Goal: Task Accomplishment & Management: Manage account settings

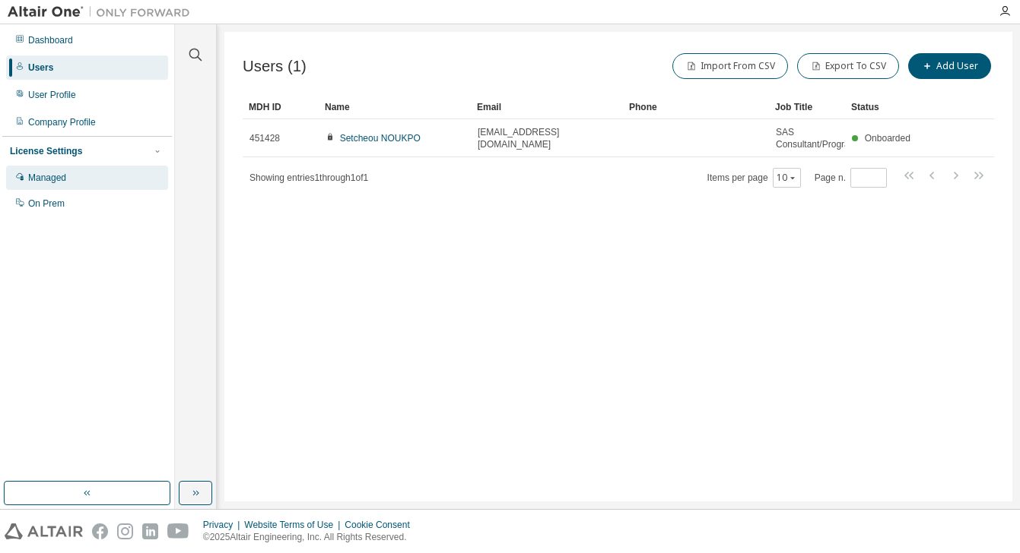
click at [54, 181] on div "Managed" at bounding box center [47, 178] width 38 height 12
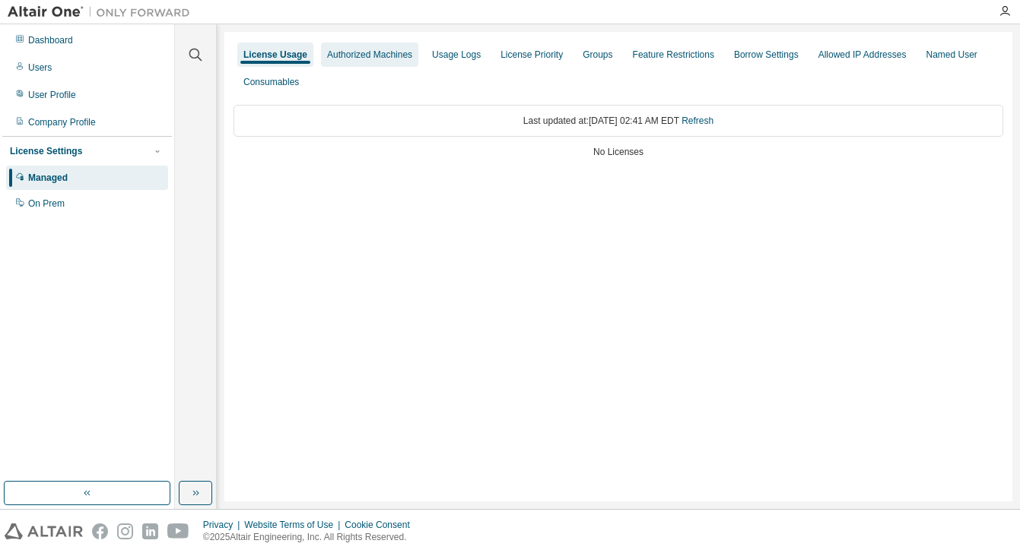
click at [357, 56] on div "Authorized Machines" at bounding box center [369, 55] width 85 height 12
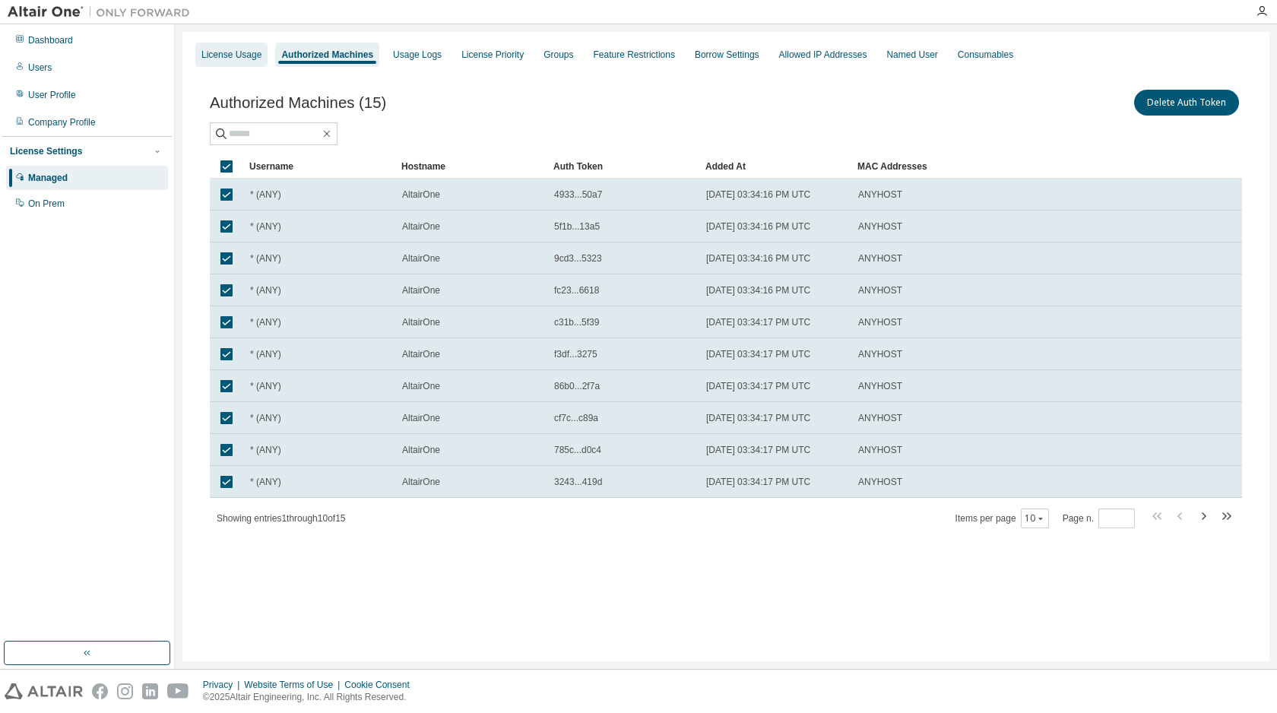
click at [231, 52] on div "License Usage" at bounding box center [231, 55] width 60 height 12
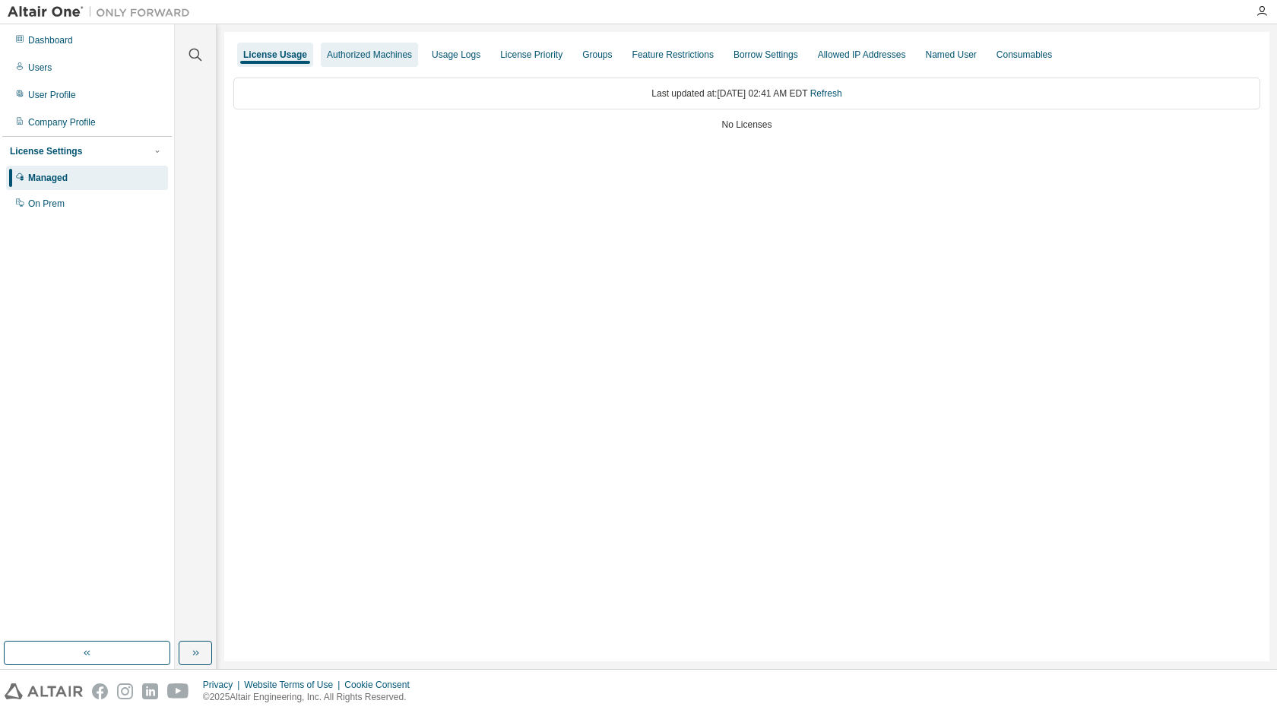
click at [384, 61] on div "Authorized Machines" at bounding box center [369, 55] width 97 height 24
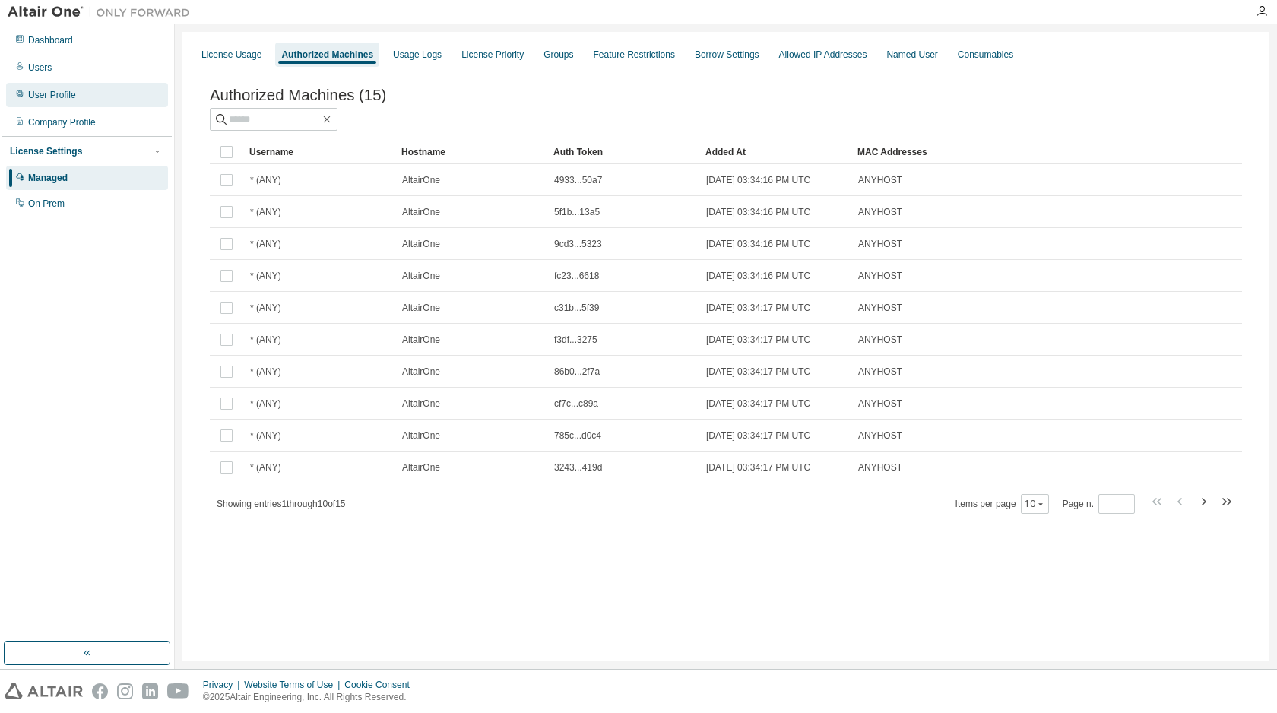
click at [65, 94] on div "User Profile" at bounding box center [52, 95] width 48 height 12
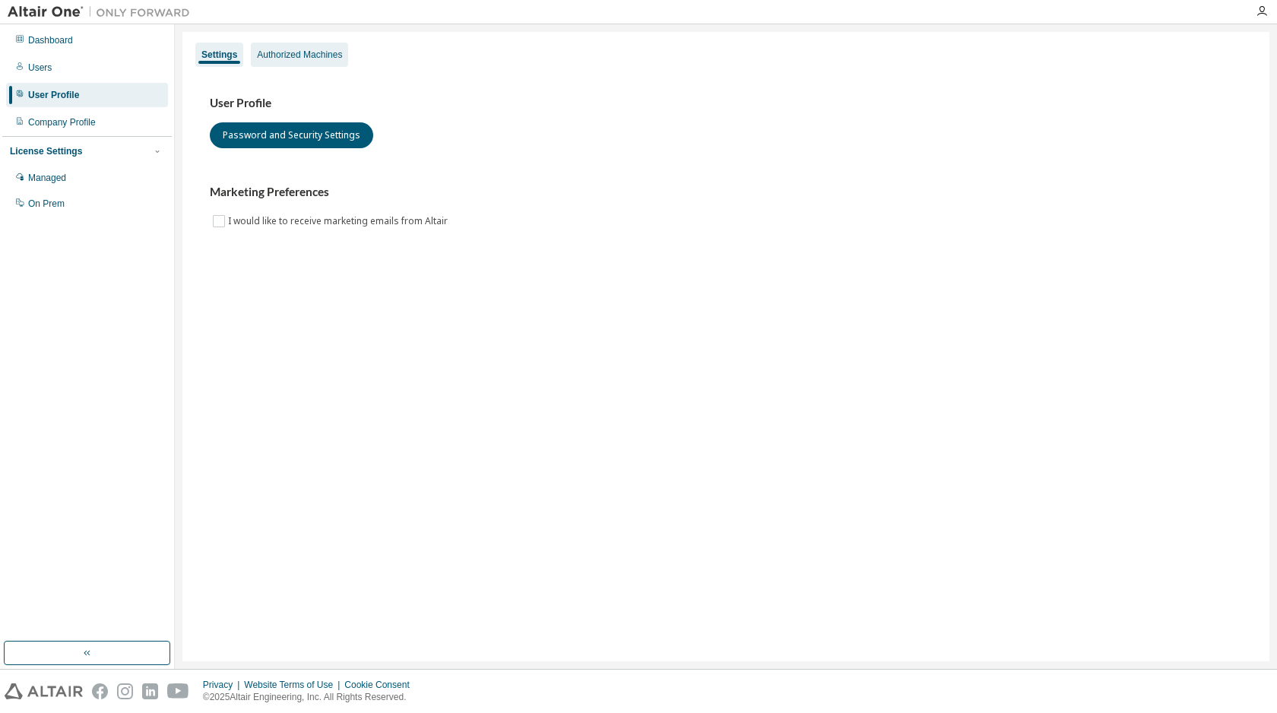
click at [294, 57] on div "Authorized Machines" at bounding box center [299, 55] width 85 height 12
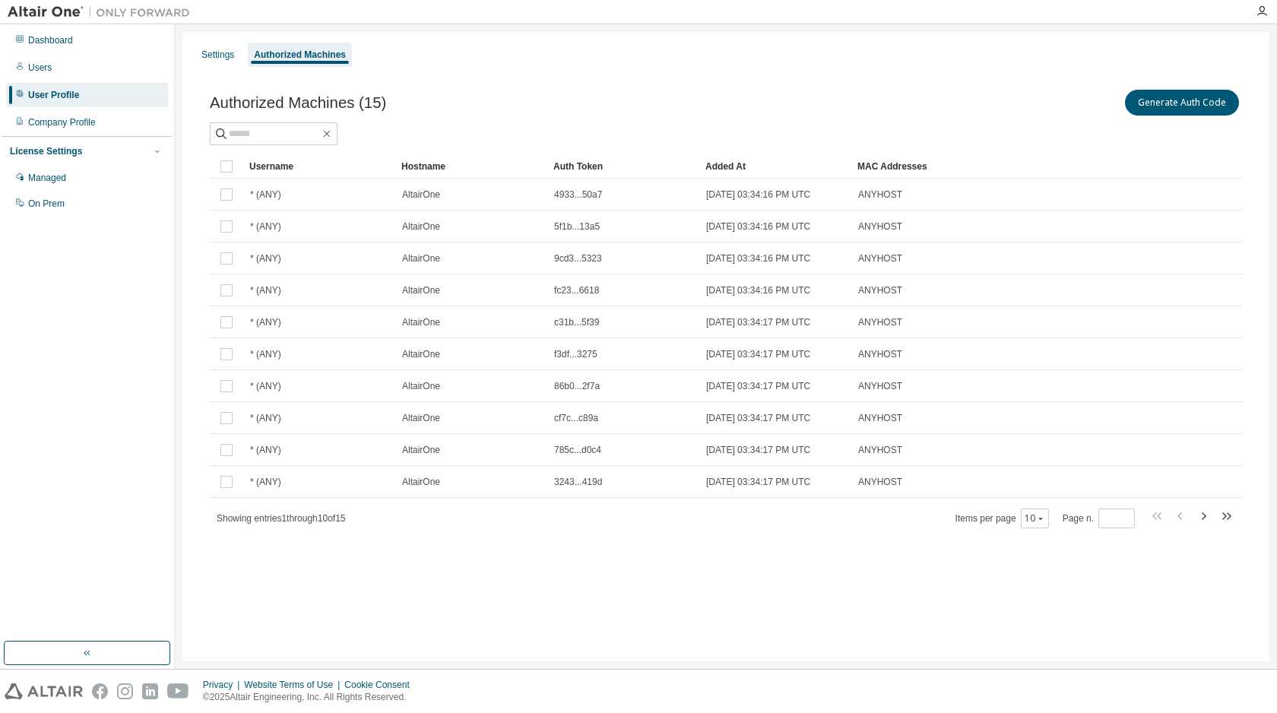
click at [218, 59] on div "Settings" at bounding box center [217, 55] width 33 height 12
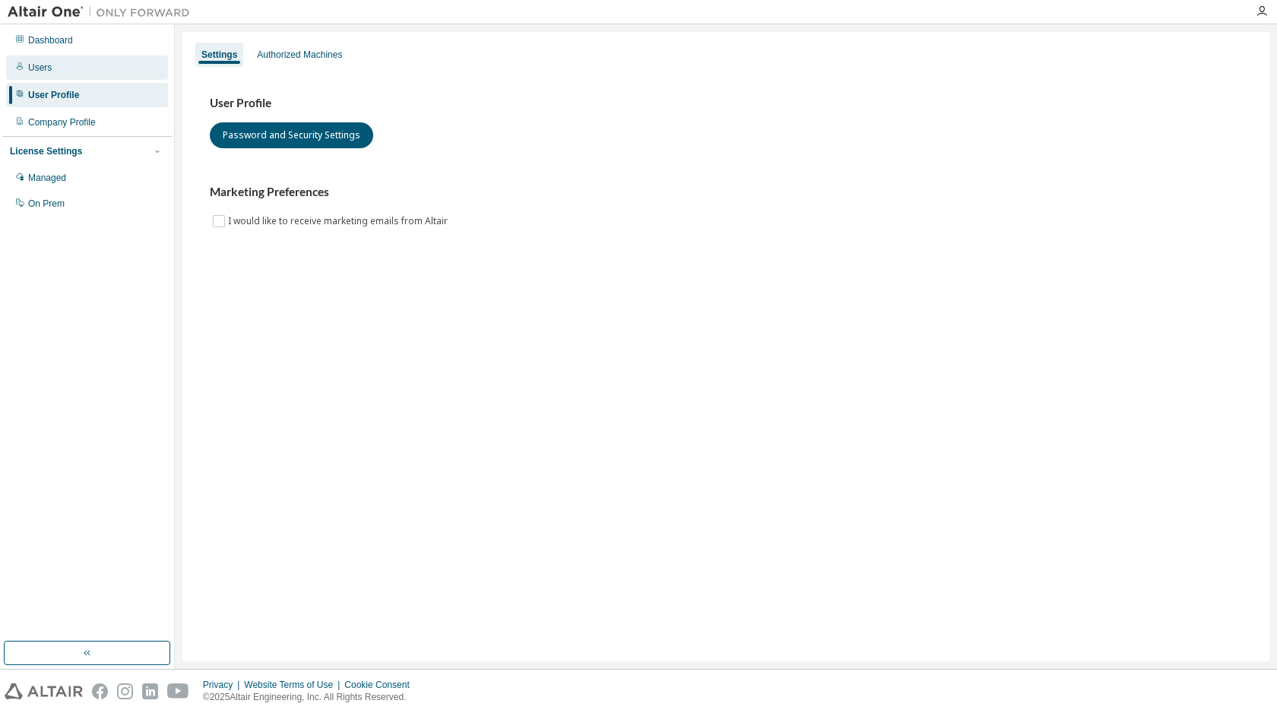
click at [77, 78] on div "Users" at bounding box center [87, 68] width 162 height 24
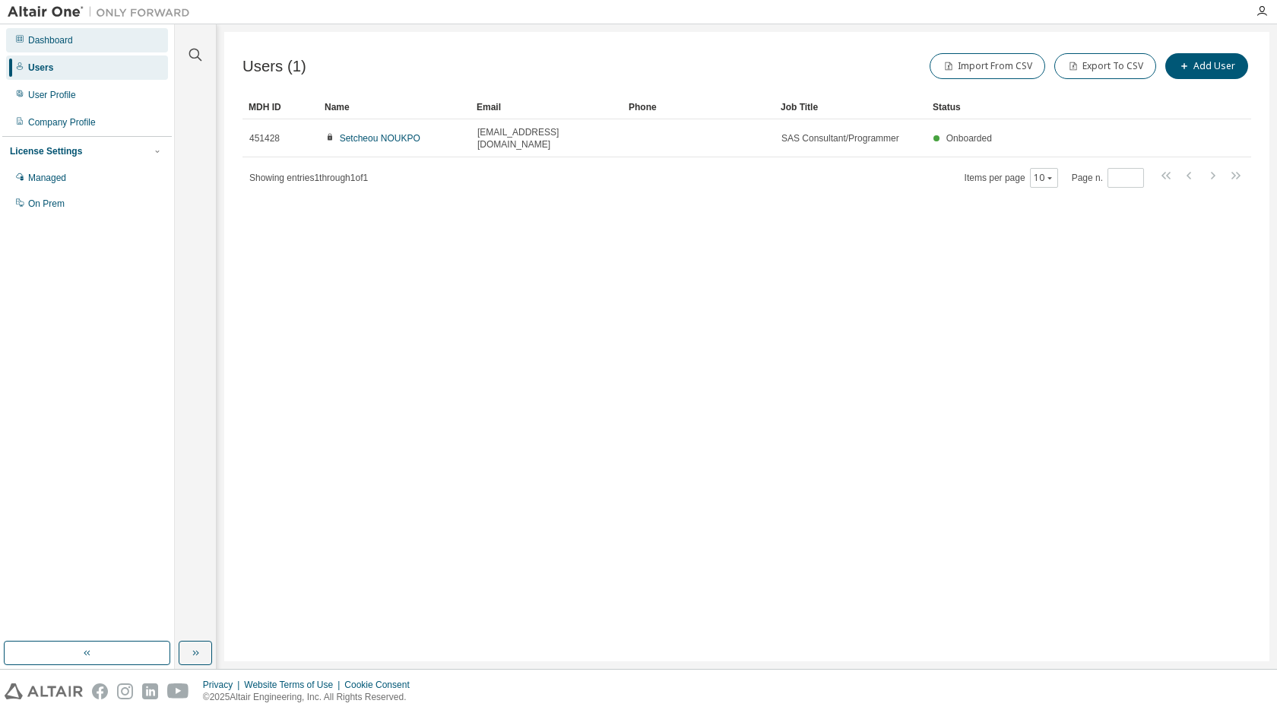
click at [51, 45] on div "Dashboard" at bounding box center [50, 40] width 45 height 12
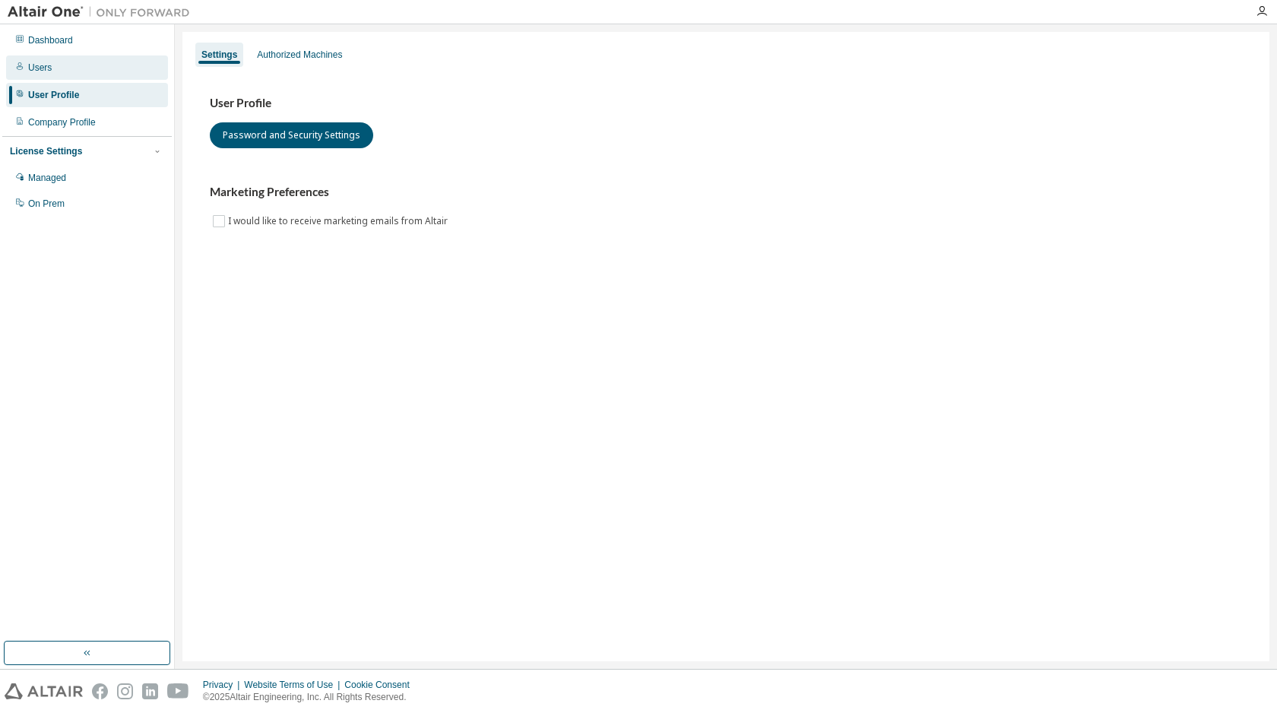
click at [41, 69] on div "Users" at bounding box center [40, 68] width 24 height 12
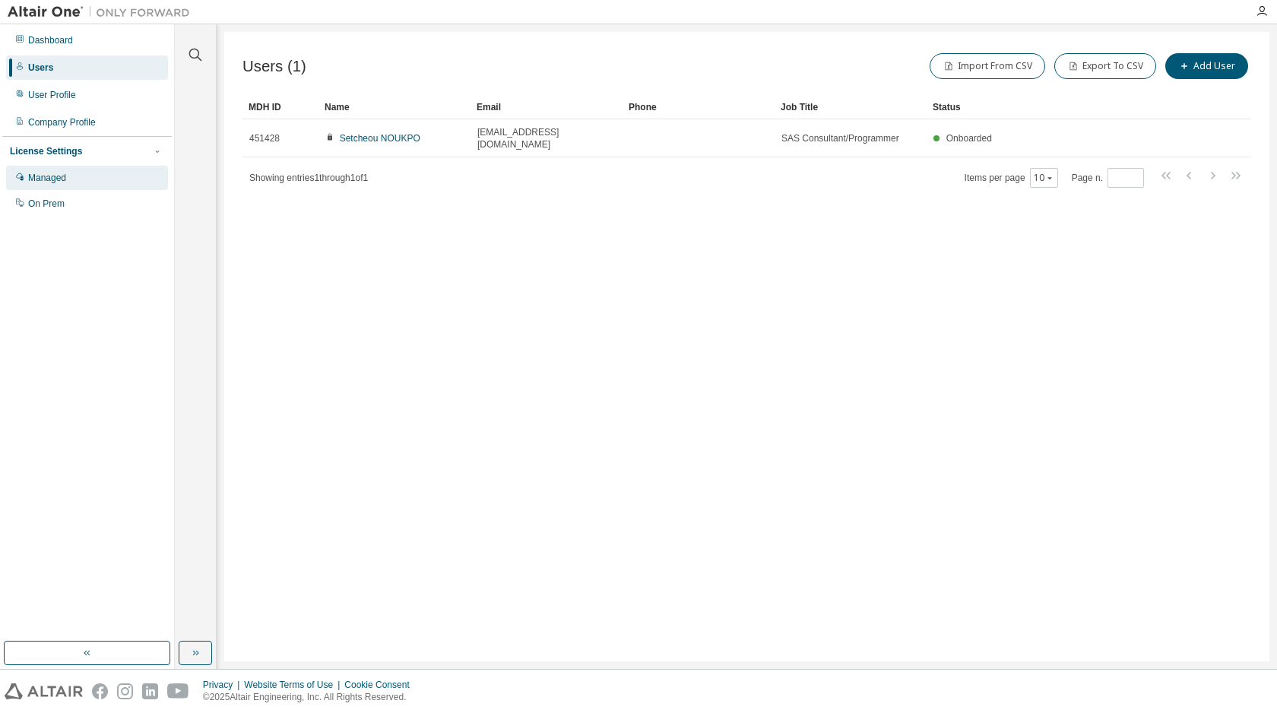
click at [41, 174] on div "Managed" at bounding box center [47, 178] width 38 height 12
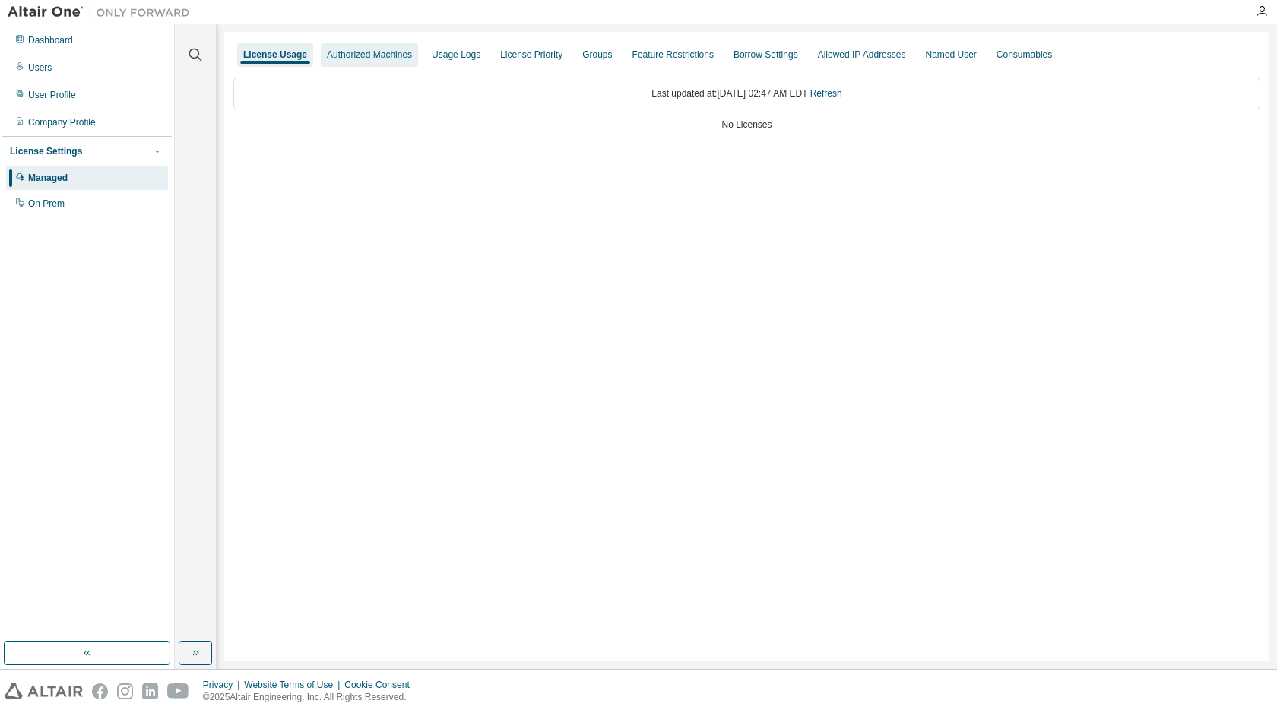
click at [348, 48] on div "Authorized Machines" at bounding box center [369, 55] width 97 height 24
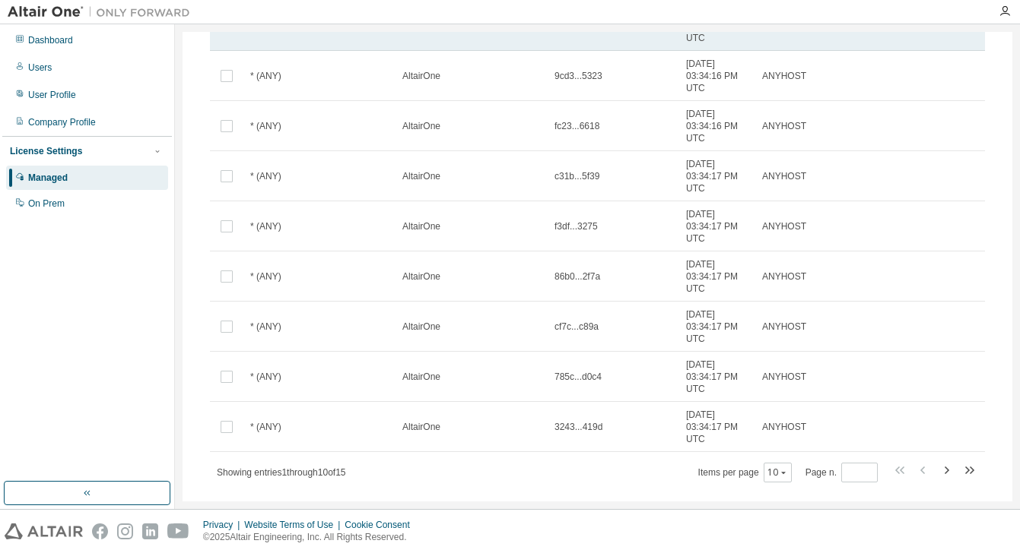
scroll to position [233, 0]
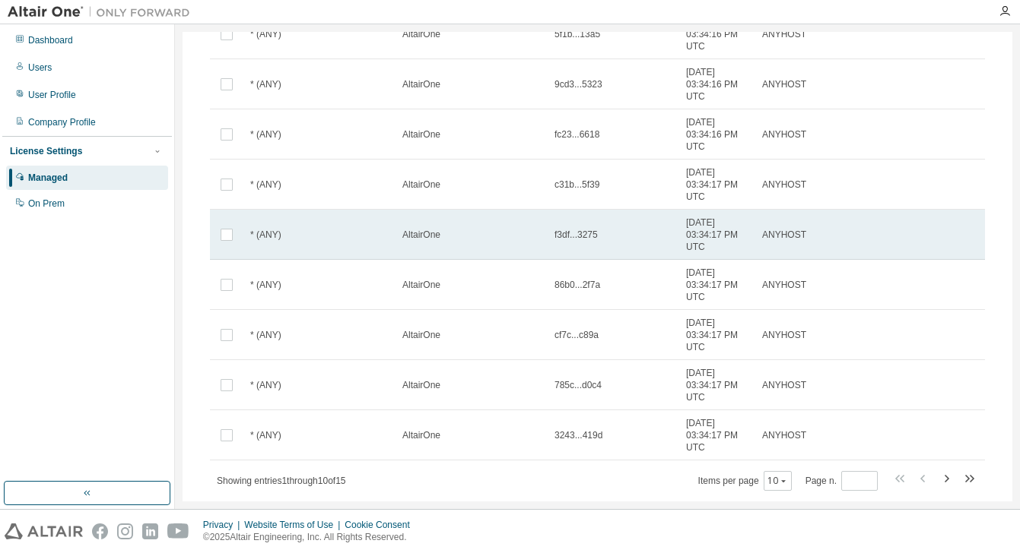
click at [236, 233] on td at bounding box center [226, 235] width 33 height 50
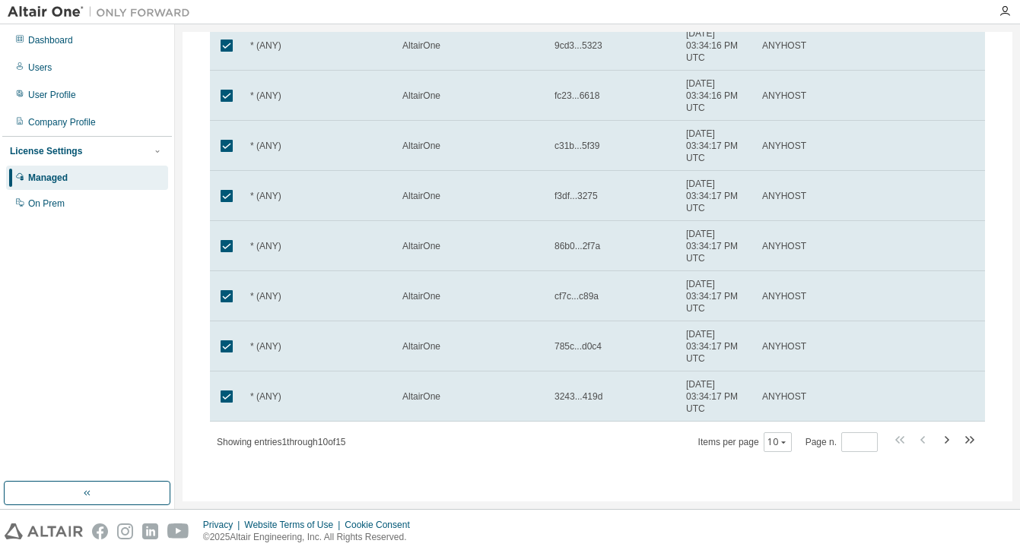
scroll to position [0, 0]
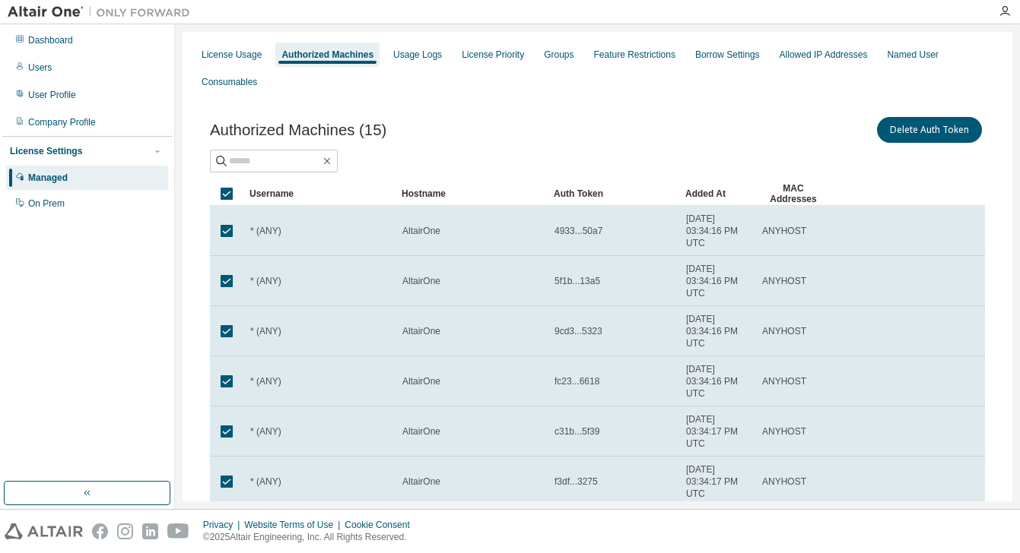
click at [466, 134] on div "Authorized Machines (15) Delete Auth Token" at bounding box center [597, 130] width 775 height 32
click at [257, 167] on input "text" at bounding box center [274, 161] width 91 height 15
click at [428, 59] on div "Usage Logs" at bounding box center [417, 55] width 49 height 12
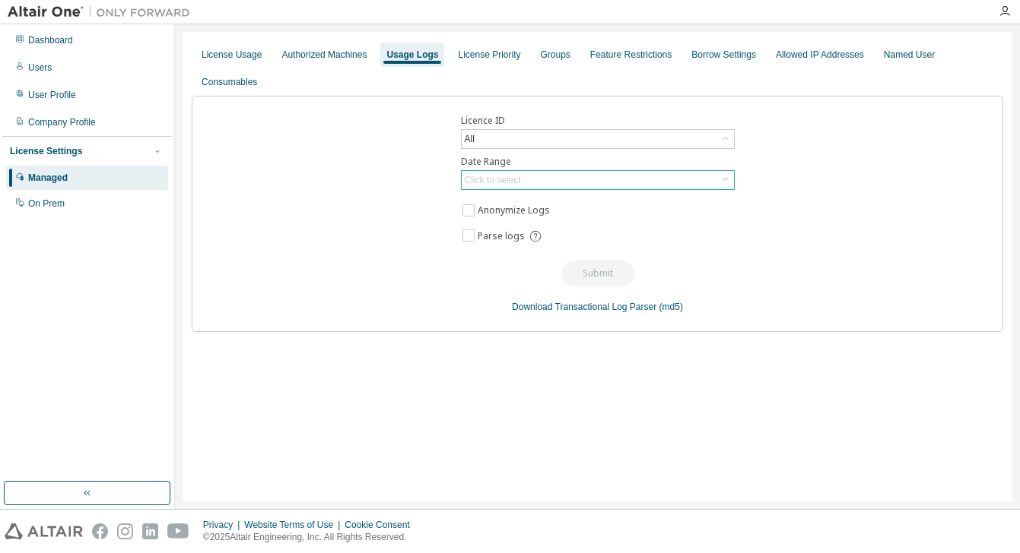
click at [491, 182] on div "Click to select" at bounding box center [493, 180] width 56 height 12
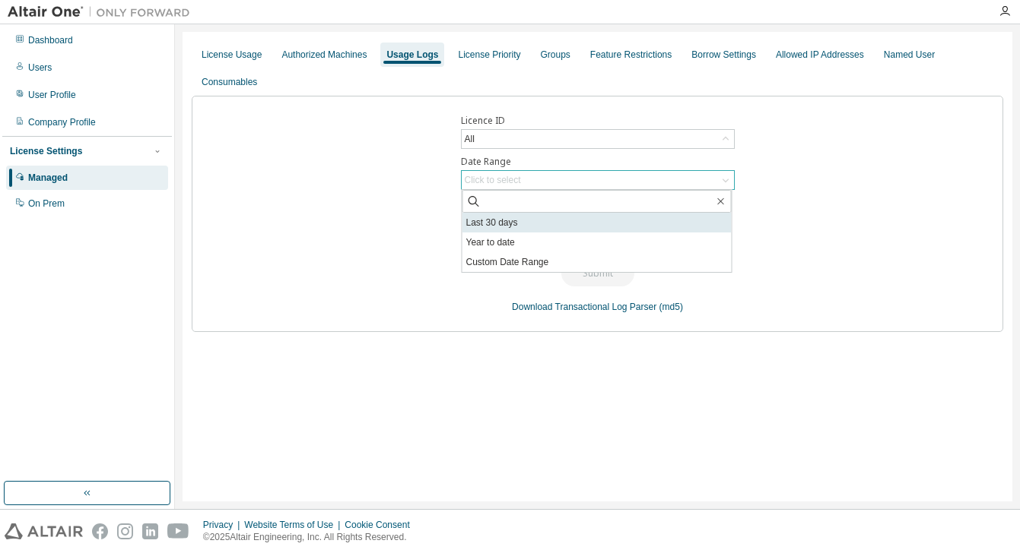
click at [480, 226] on li "Last 30 days" at bounding box center [596, 223] width 269 height 20
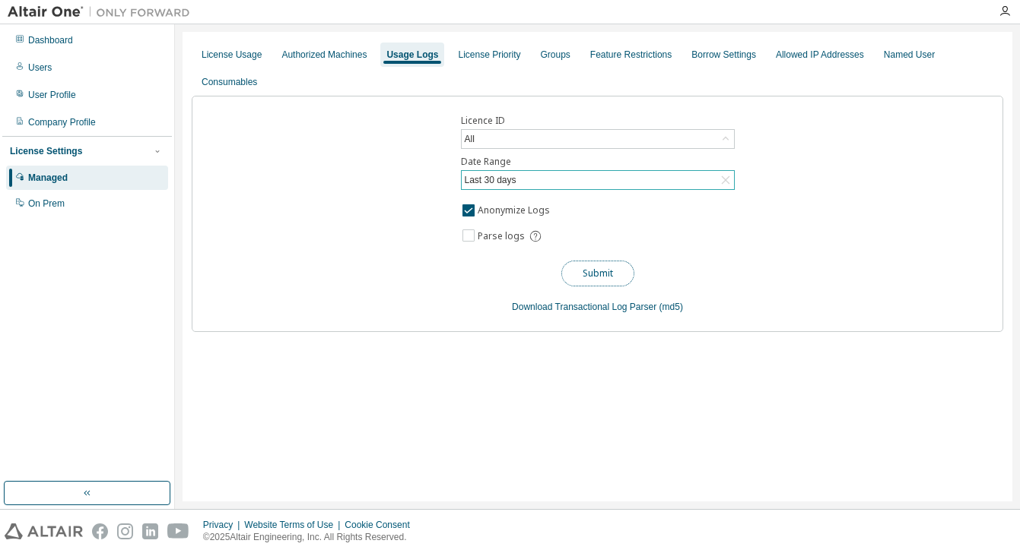
click at [585, 271] on button "Submit" at bounding box center [597, 274] width 73 height 26
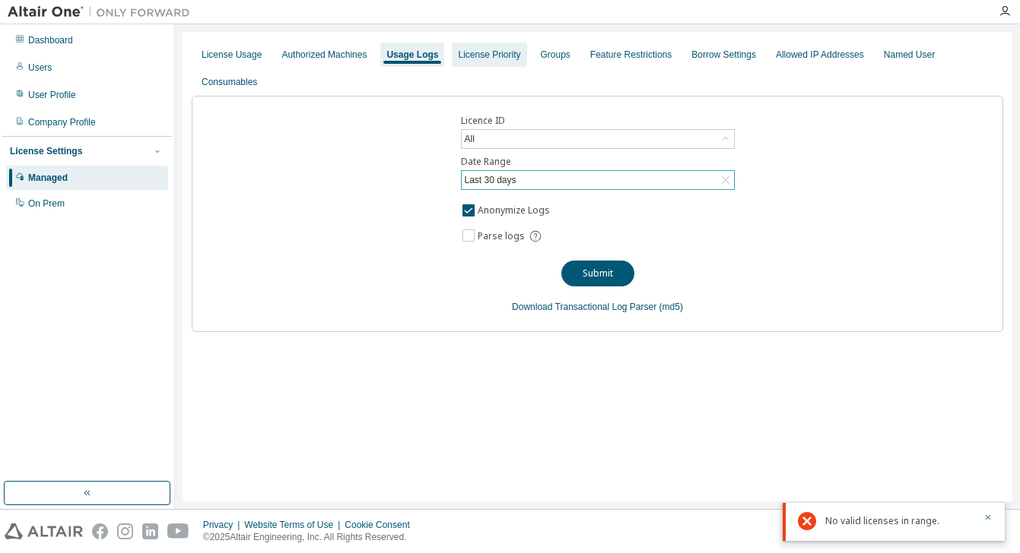
click at [507, 59] on div "License Priority" at bounding box center [489, 55] width 62 height 12
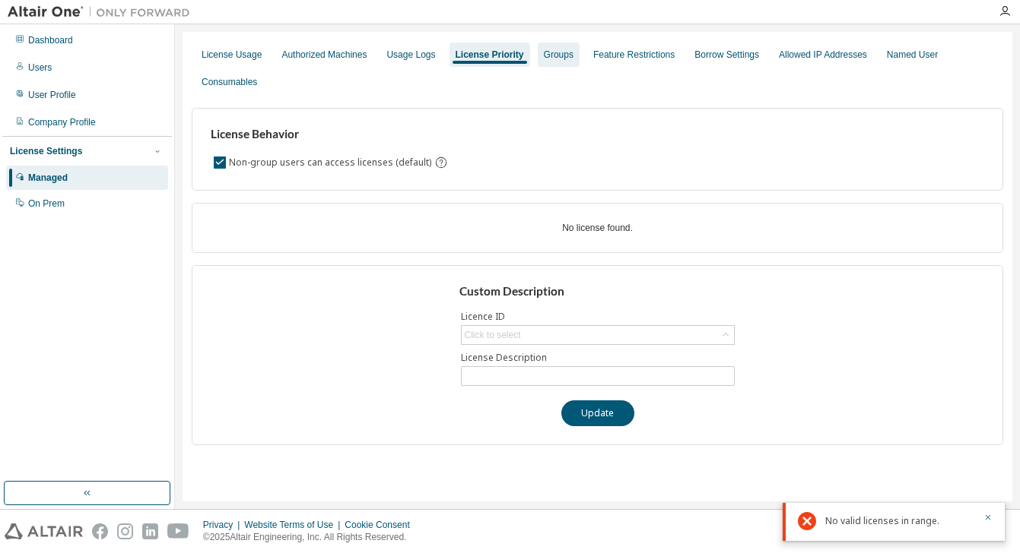
click at [573, 55] on div "Groups" at bounding box center [559, 55] width 30 height 12
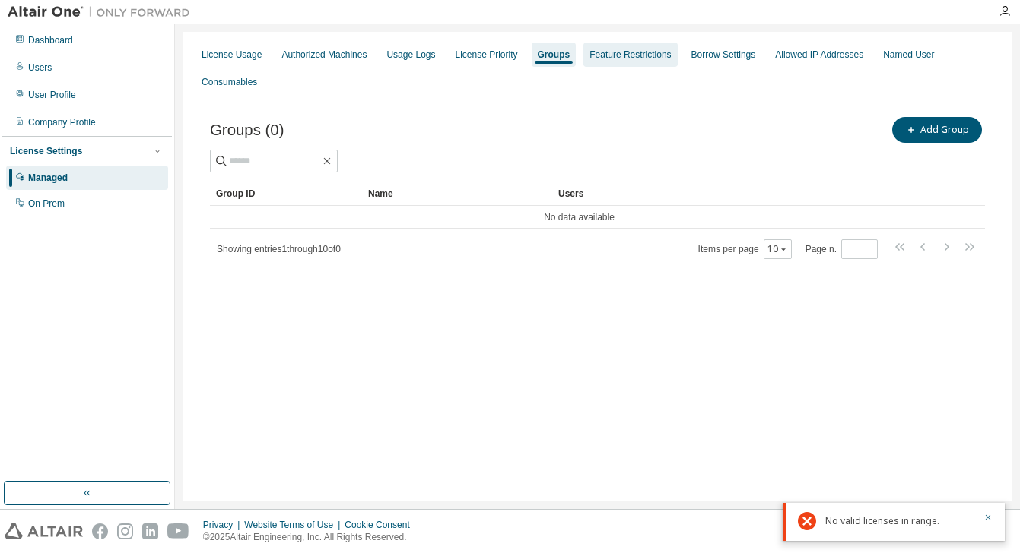
click at [665, 54] on div "Feature Restrictions" at bounding box center [629, 55] width 81 height 12
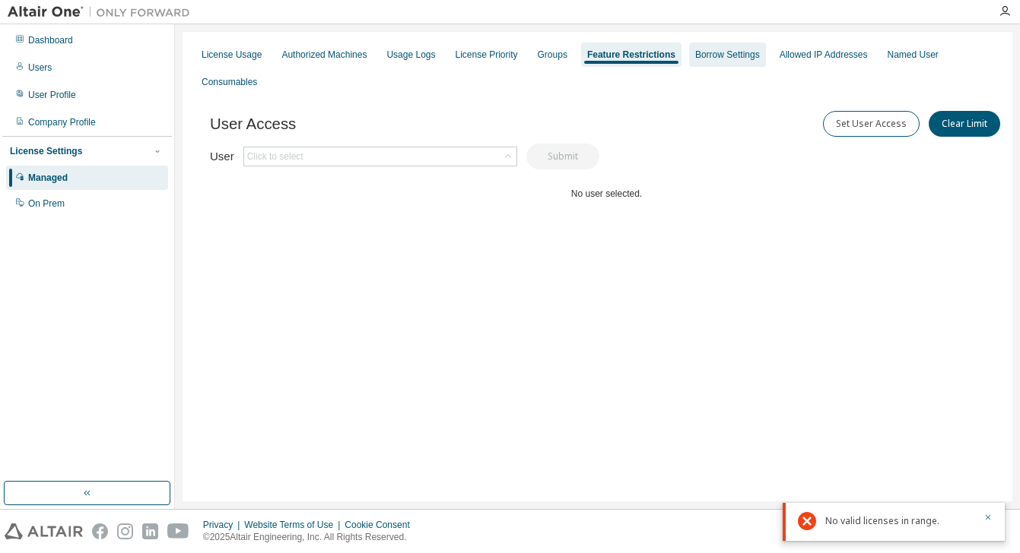
click at [748, 52] on div "Borrow Settings" at bounding box center [727, 55] width 65 height 12
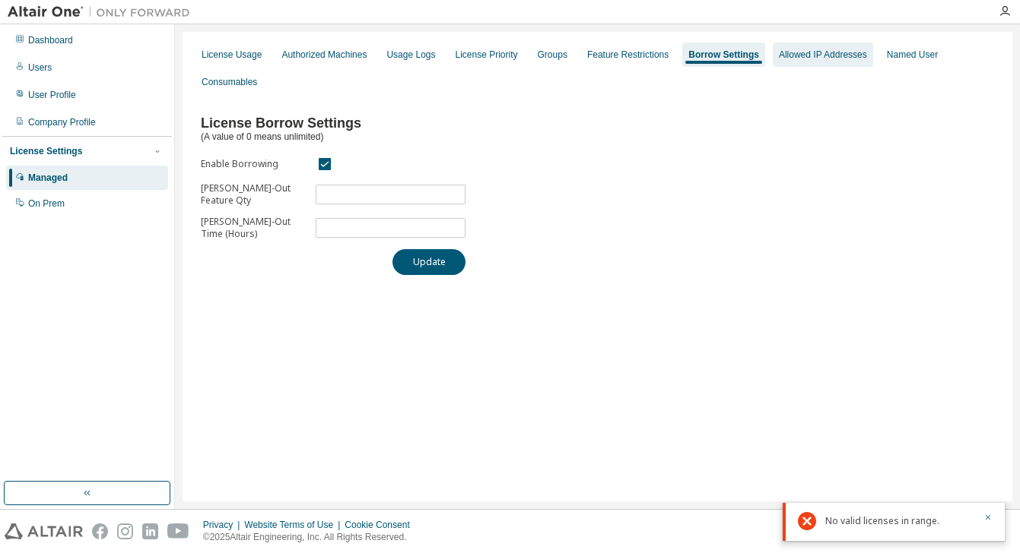
click at [823, 52] on div "Allowed IP Addresses" at bounding box center [823, 55] width 88 height 12
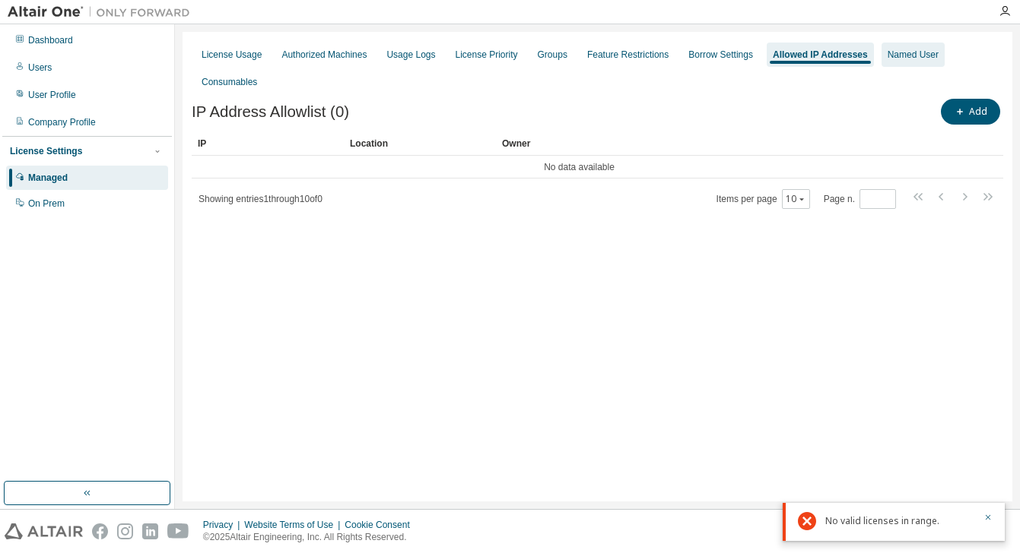
click at [934, 58] on div "Named User" at bounding box center [912, 55] width 51 height 12
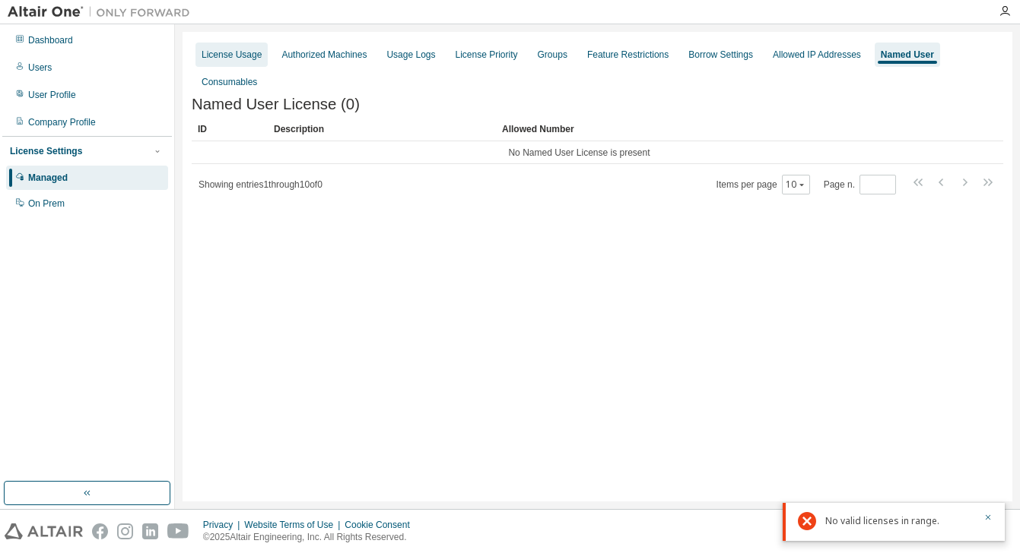
click at [237, 58] on div "License Usage" at bounding box center [231, 55] width 60 height 12
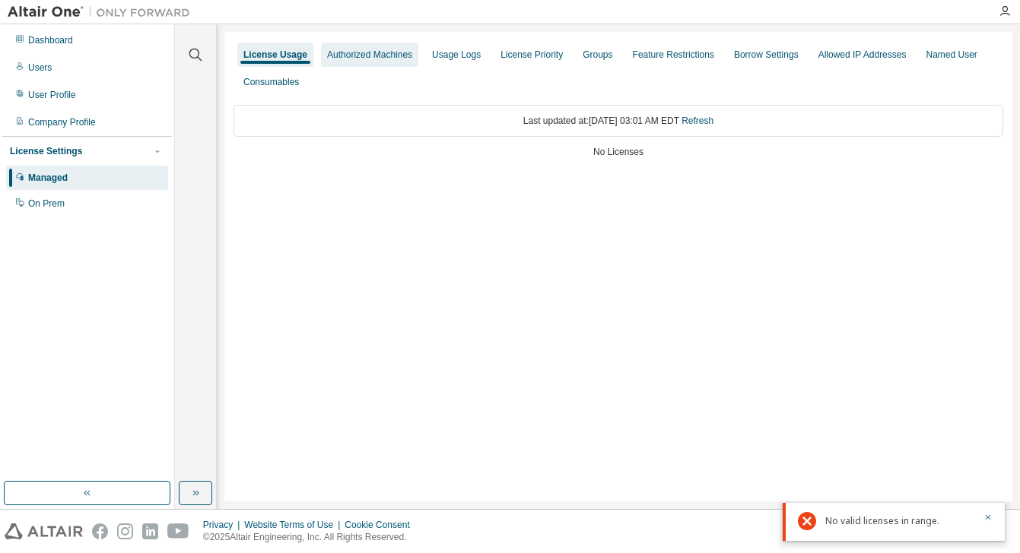
click at [369, 59] on div "Authorized Machines" at bounding box center [369, 55] width 85 height 12
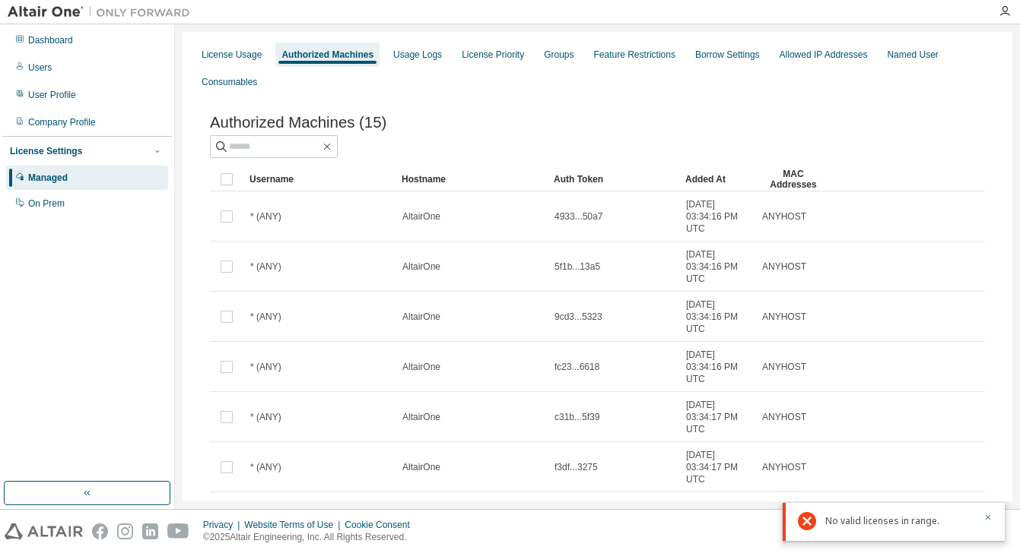
click at [51, 47] on div "Dashboard" at bounding box center [87, 40] width 162 height 24
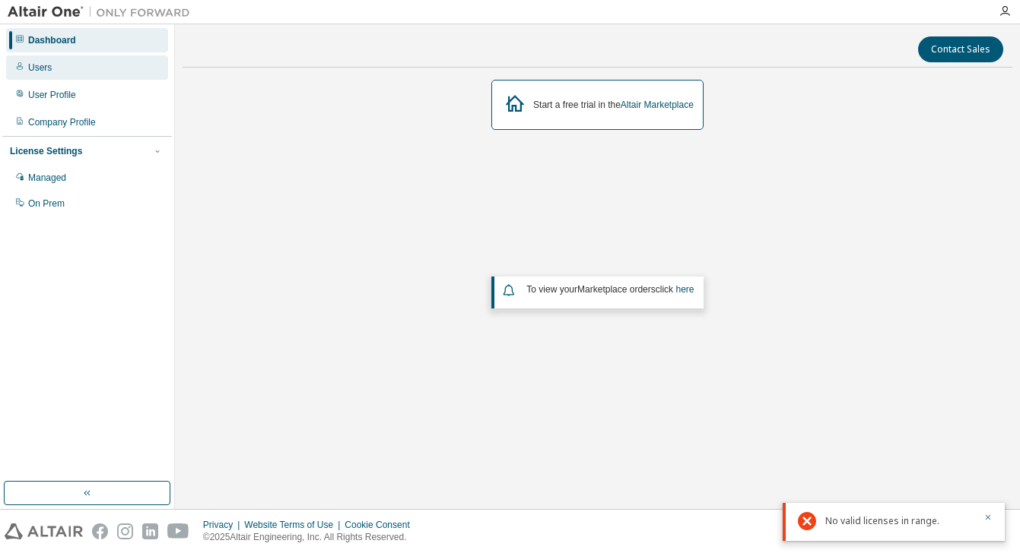
click at [60, 66] on div "Users" at bounding box center [87, 68] width 162 height 24
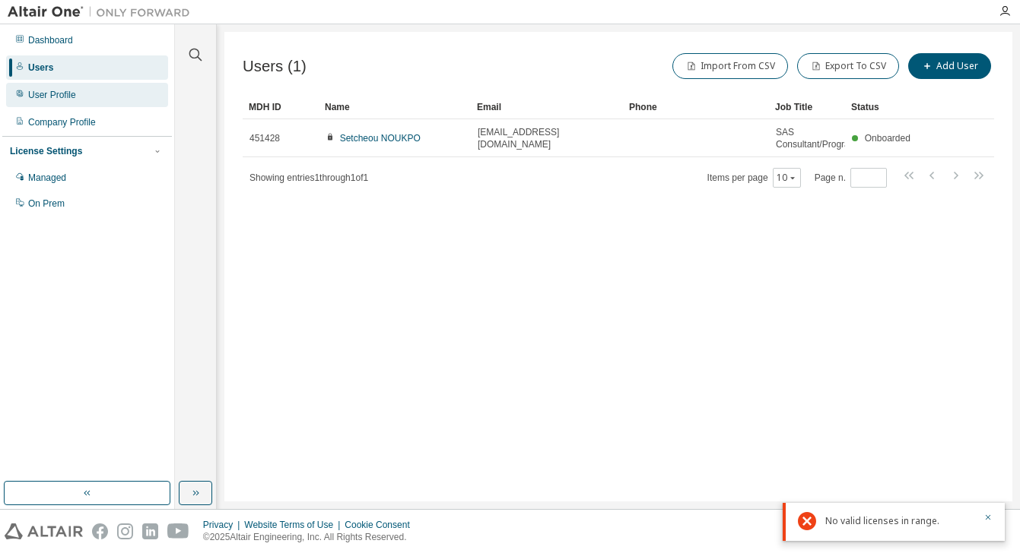
click at [68, 97] on div "User Profile" at bounding box center [52, 95] width 48 height 12
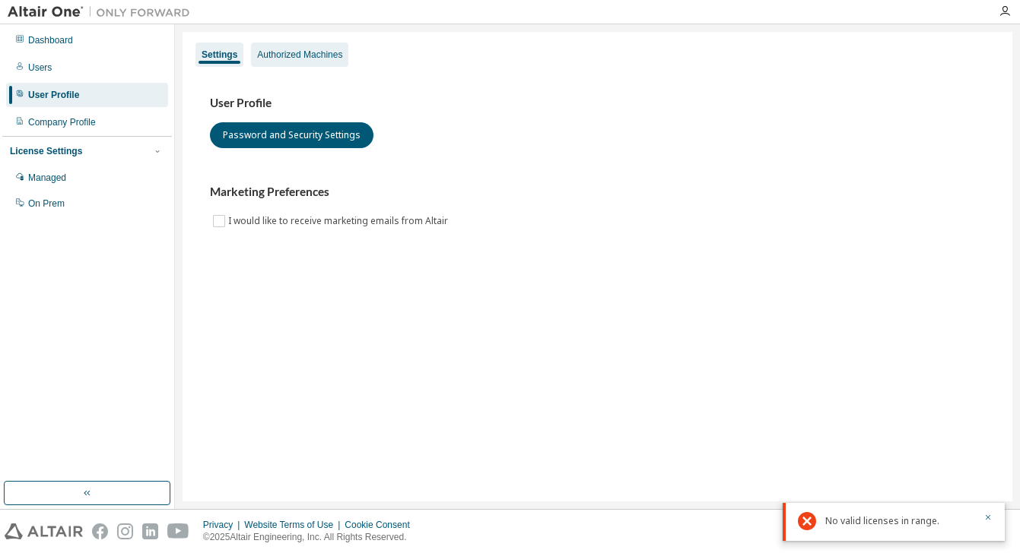
click at [319, 54] on div "Authorized Machines" at bounding box center [299, 55] width 85 height 12
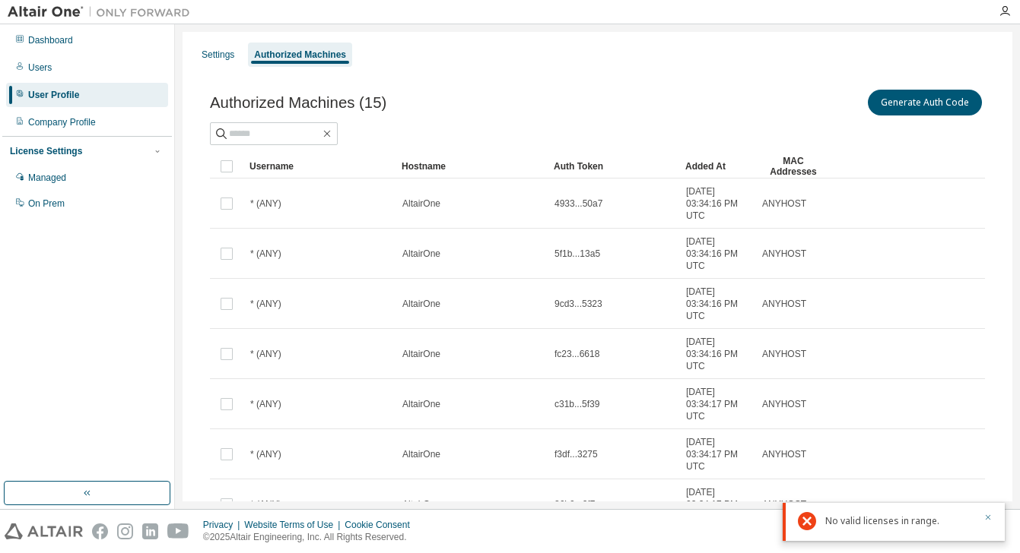
click at [991, 521] on icon "button" at bounding box center [987, 517] width 9 height 9
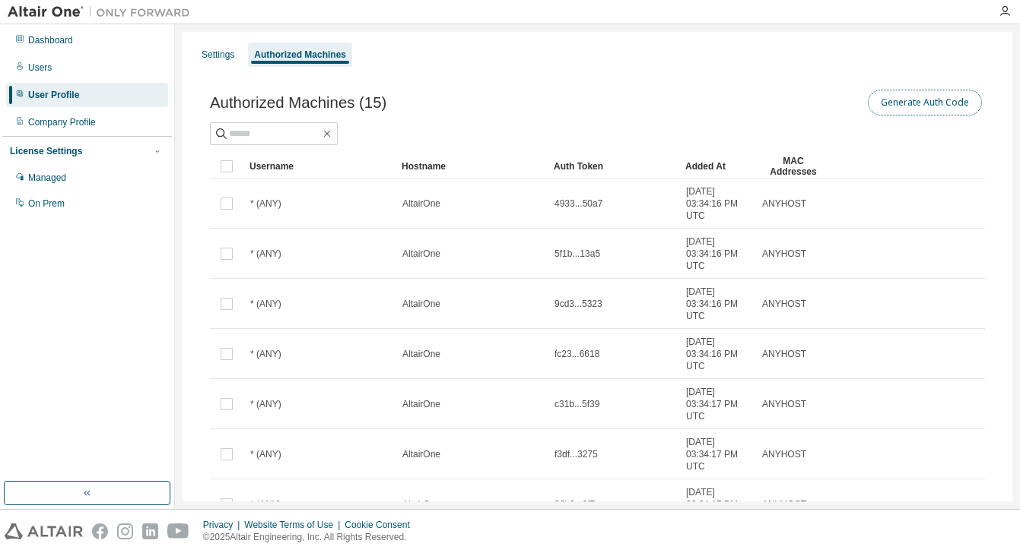
click at [902, 107] on button "Generate Auth Code" at bounding box center [924, 103] width 114 height 26
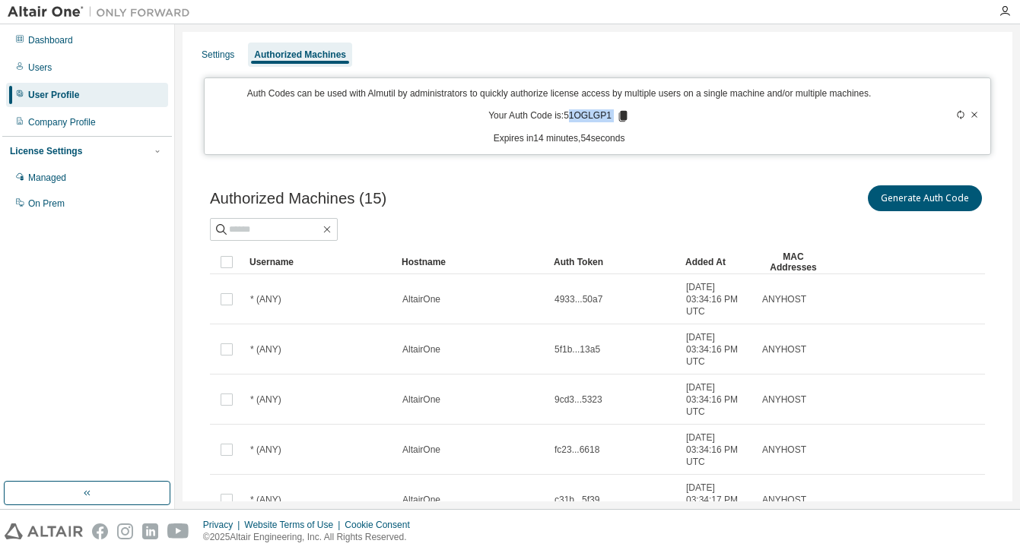
drag, startPoint x: 572, startPoint y: 113, endPoint x: 618, endPoint y: 113, distance: 46.4
click at [618, 113] on p "Your Auth Code is: 51OGLGP1" at bounding box center [558, 116] width 141 height 14
click at [671, 112] on div "Auth Codes can be used with Almutil by administrators to quickly authorize lice…" at bounding box center [559, 116] width 690 height 58
click at [626, 116] on icon at bounding box center [622, 116] width 8 height 11
click at [706, 132] on div "Auth Codes can be used with Almutil by administrators to quickly authorize lice…" at bounding box center [559, 116] width 690 height 58
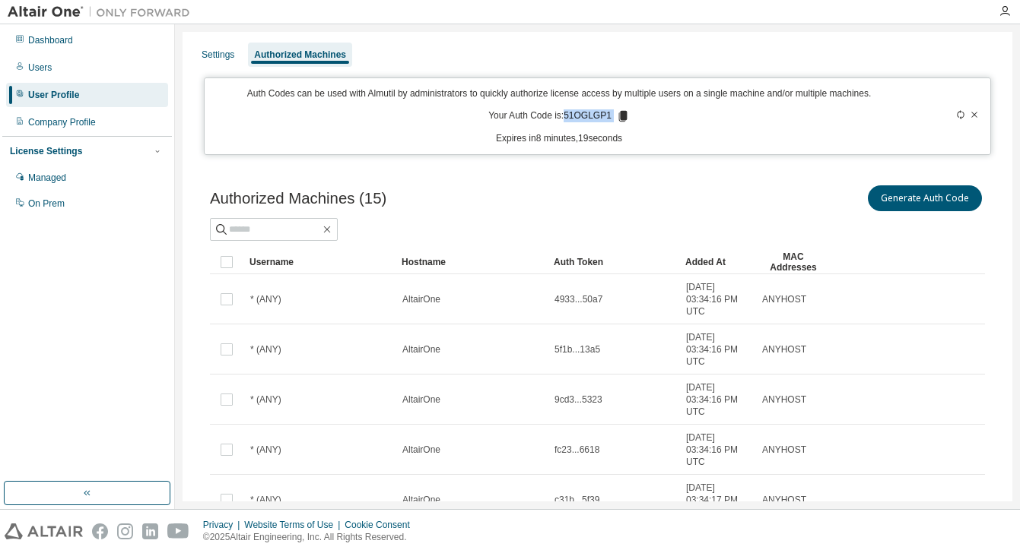
drag, startPoint x: 569, startPoint y: 119, endPoint x: 617, endPoint y: 119, distance: 47.9
click at [617, 119] on p "Your Auth Code is: 51OGLGP1" at bounding box center [558, 116] width 141 height 14
copy p "51OGLGP1"
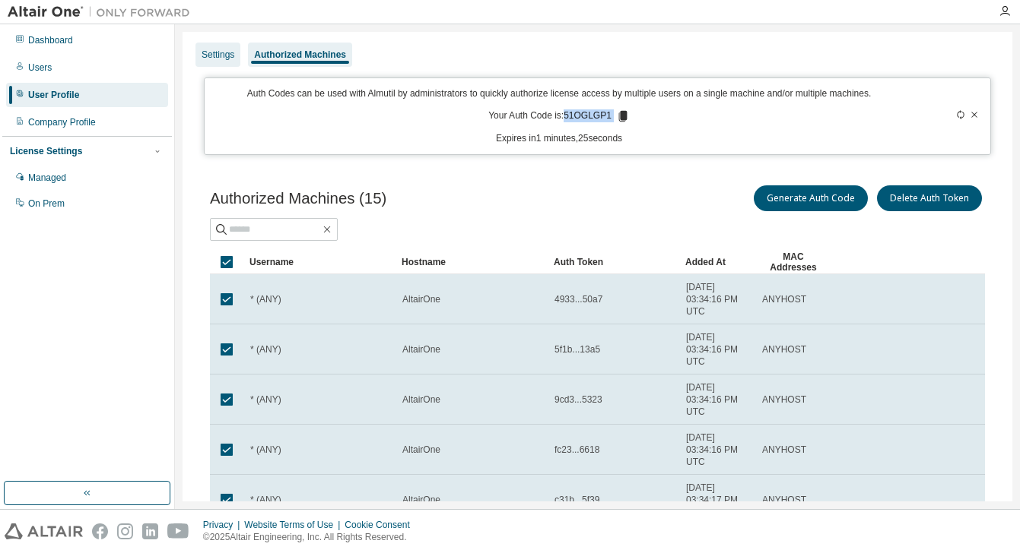
click at [230, 52] on div "Settings" at bounding box center [217, 55] width 33 height 12
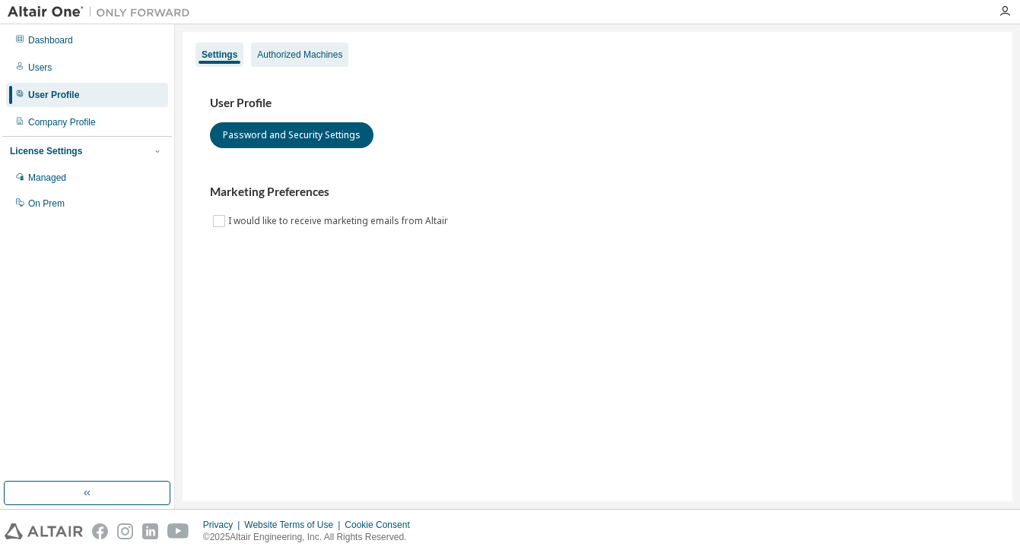
click at [322, 46] on div "Authorized Machines" at bounding box center [299, 55] width 97 height 24
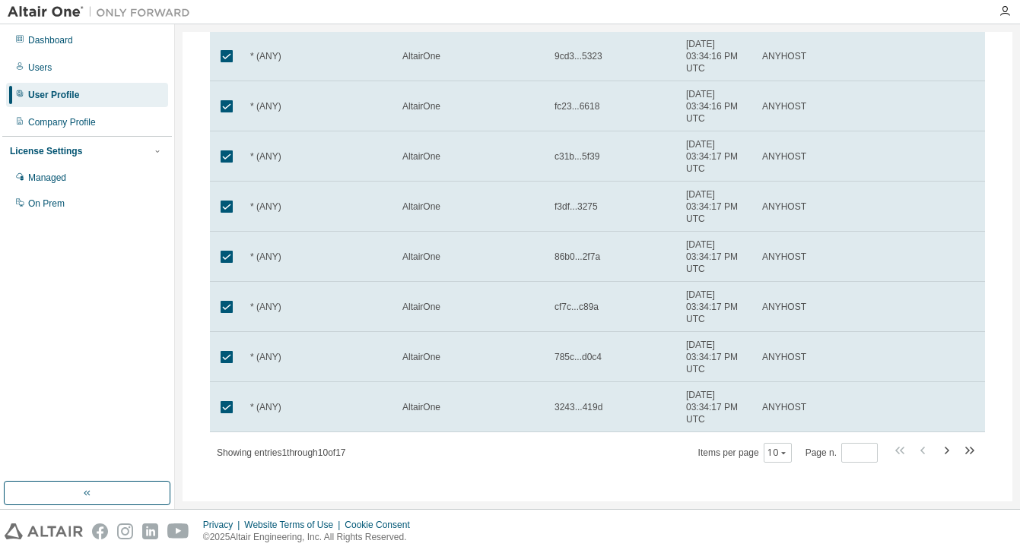
scroll to position [258, 0]
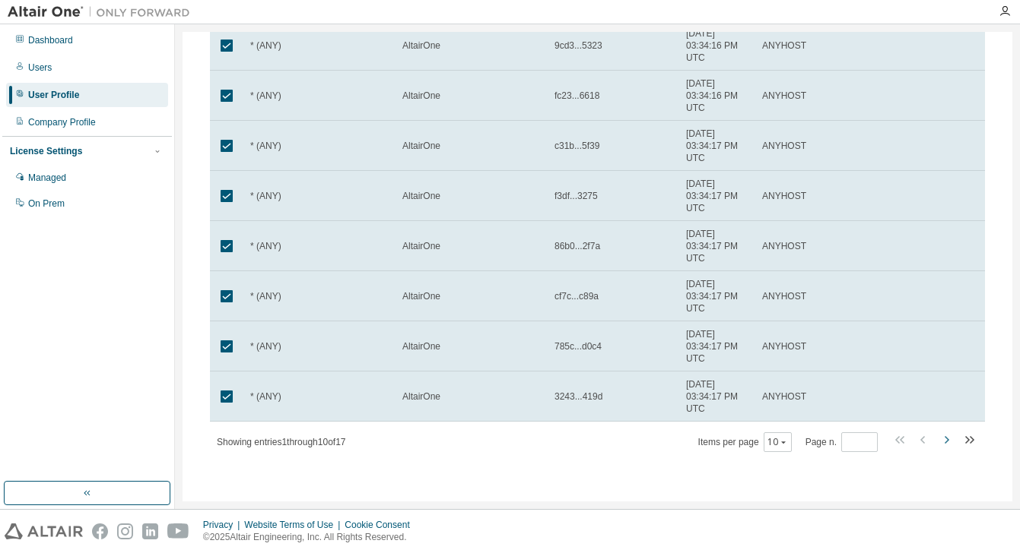
click at [944, 439] on icon "button" at bounding box center [946, 440] width 18 height 18
type input "*"
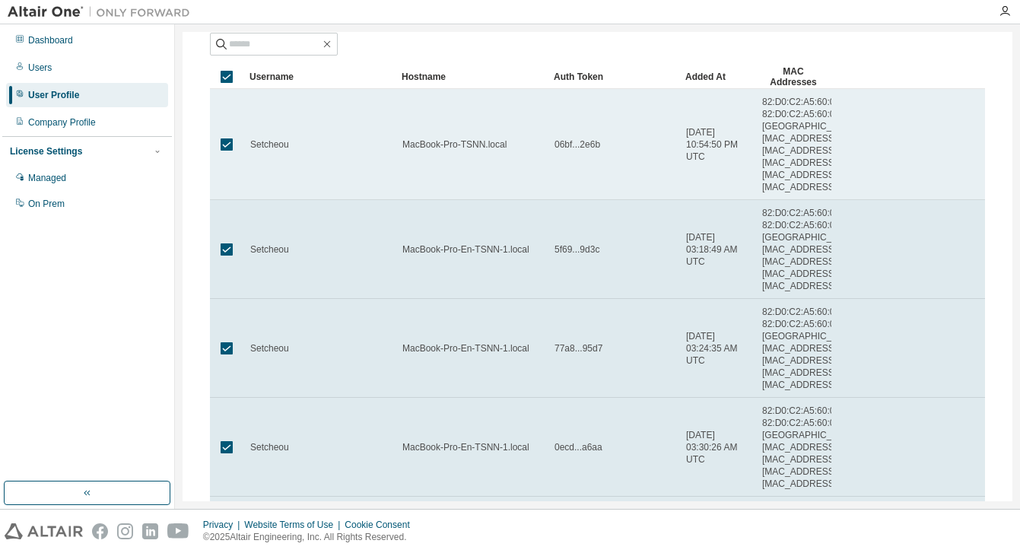
scroll to position [0, 0]
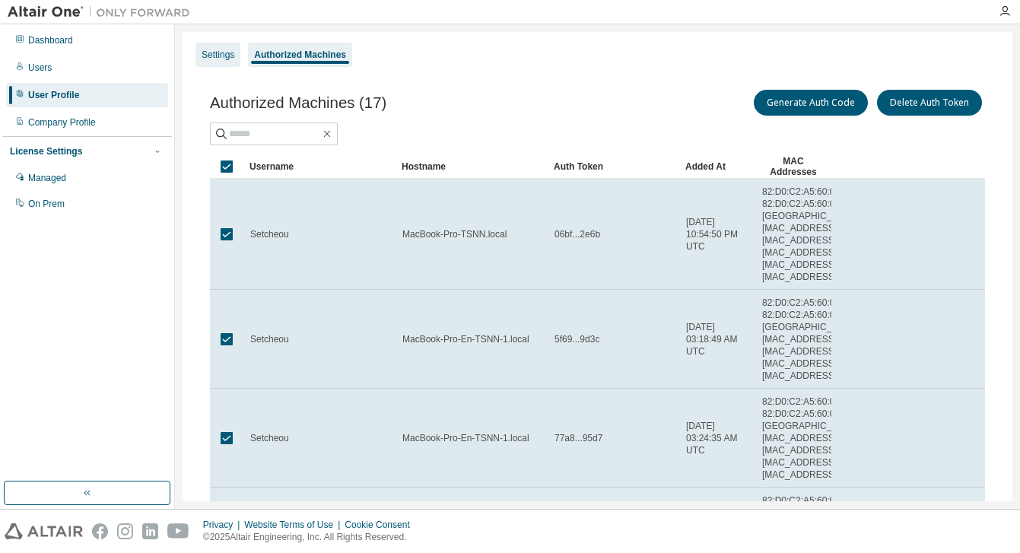
click at [218, 53] on div "Settings" at bounding box center [217, 55] width 33 height 12
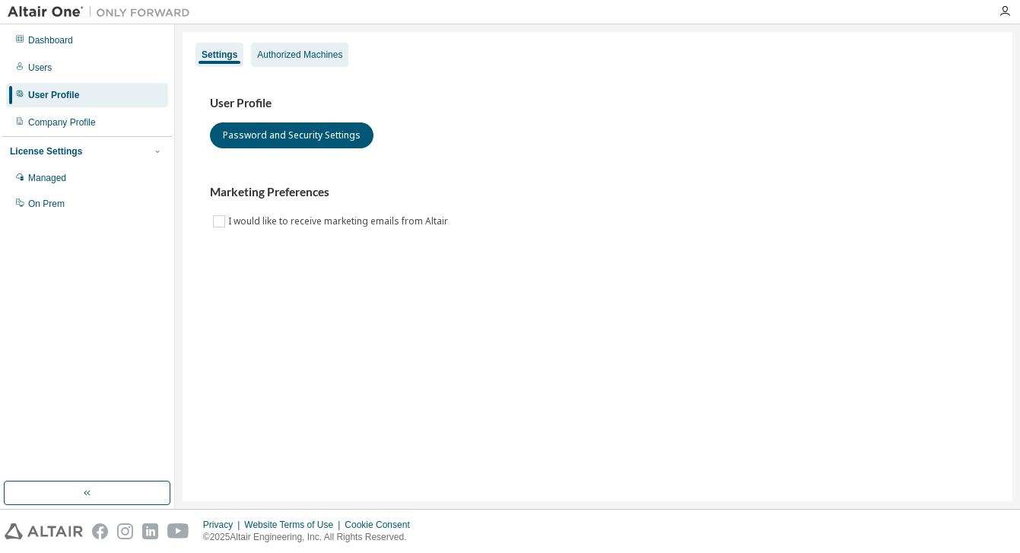
click at [286, 62] on div "Authorized Machines" at bounding box center [299, 55] width 97 height 24
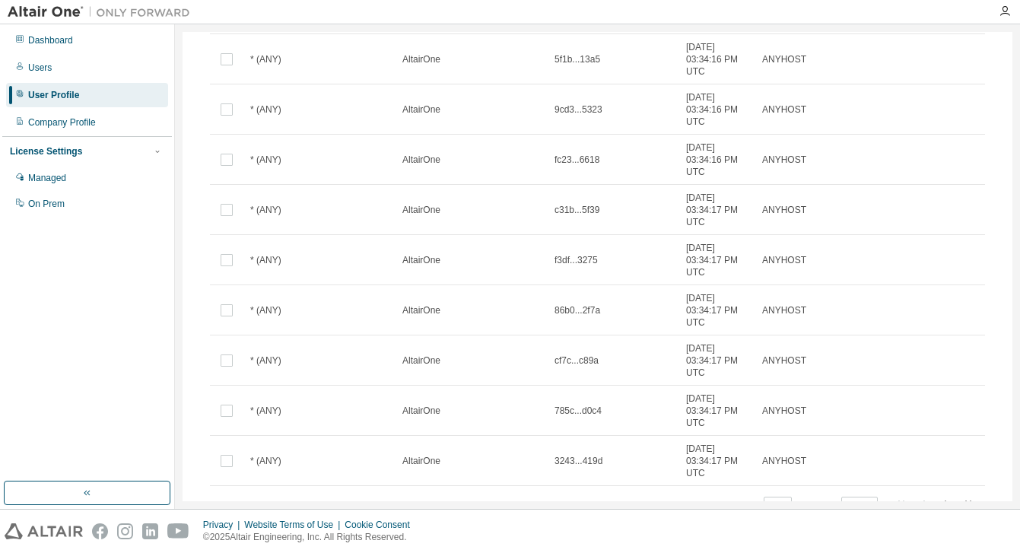
scroll to position [259, 0]
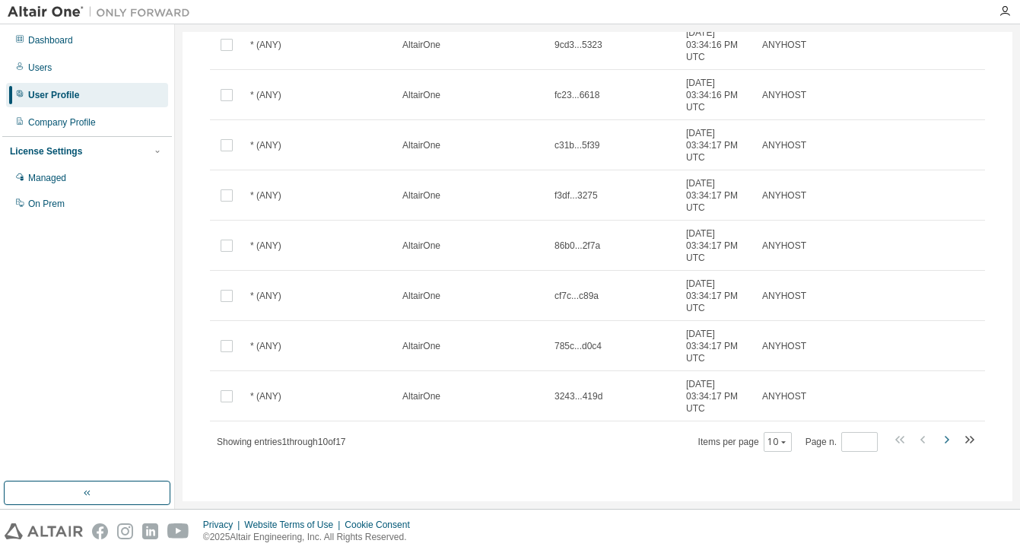
click at [943, 443] on icon "button" at bounding box center [946, 439] width 18 height 18
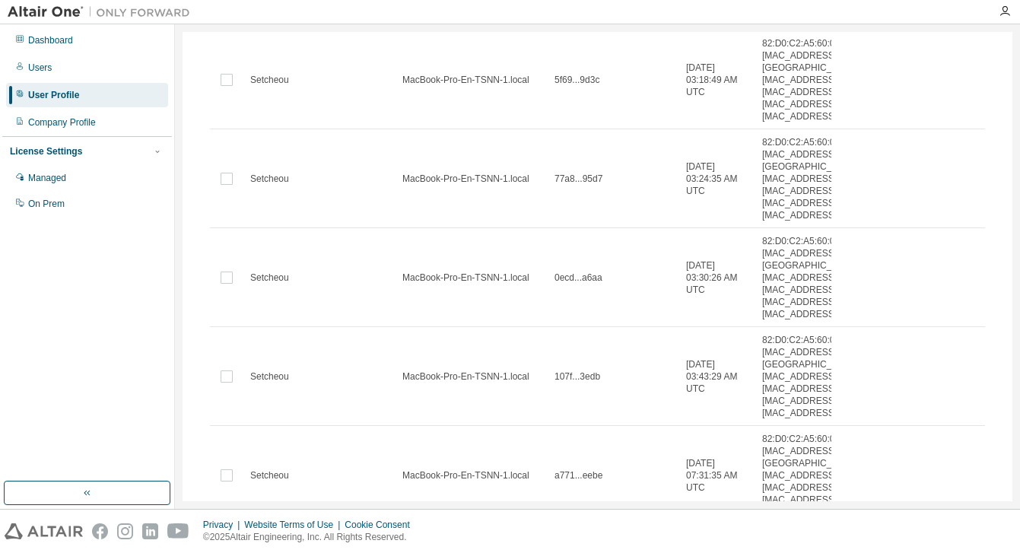
type input "*"
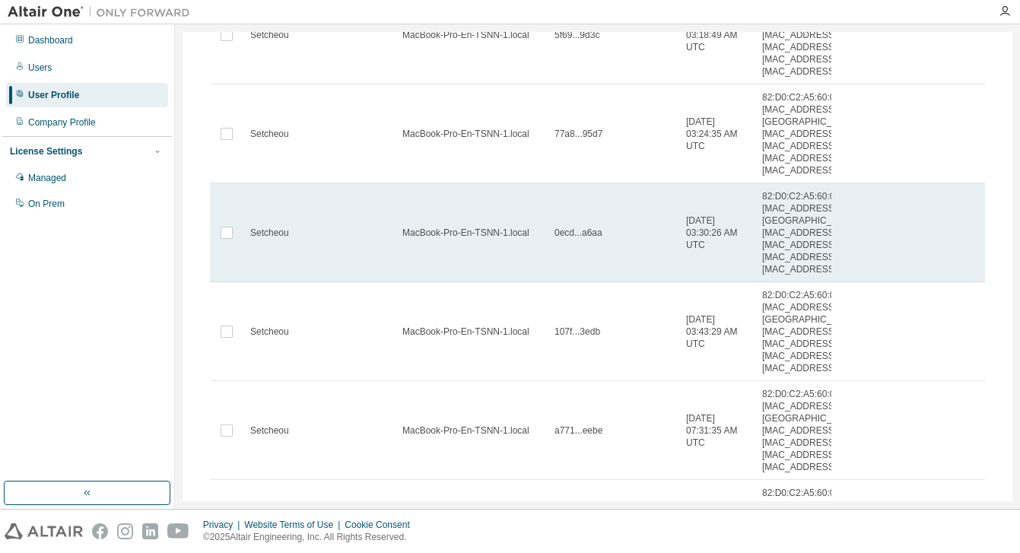
scroll to position [0, 0]
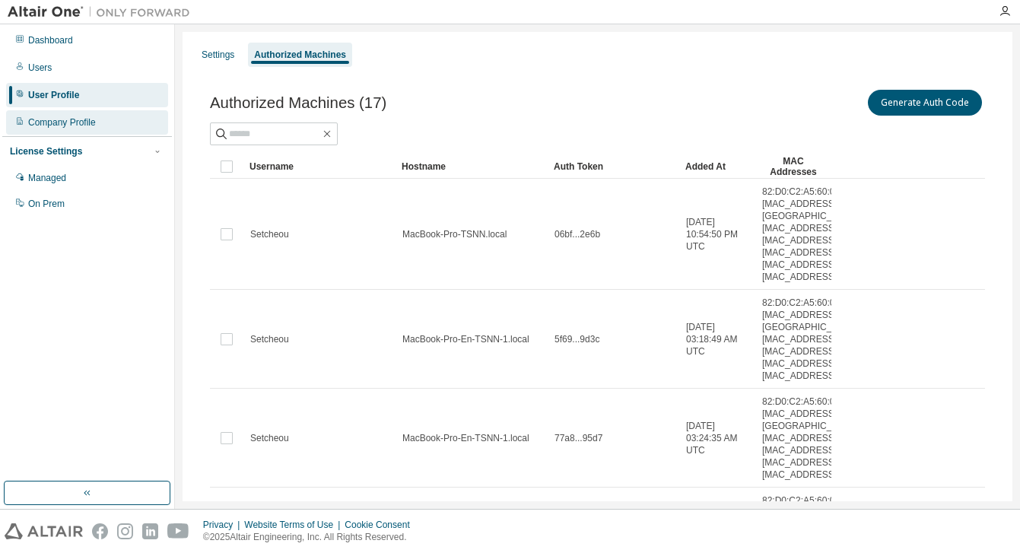
click at [63, 123] on div "Company Profile" at bounding box center [62, 122] width 68 height 12
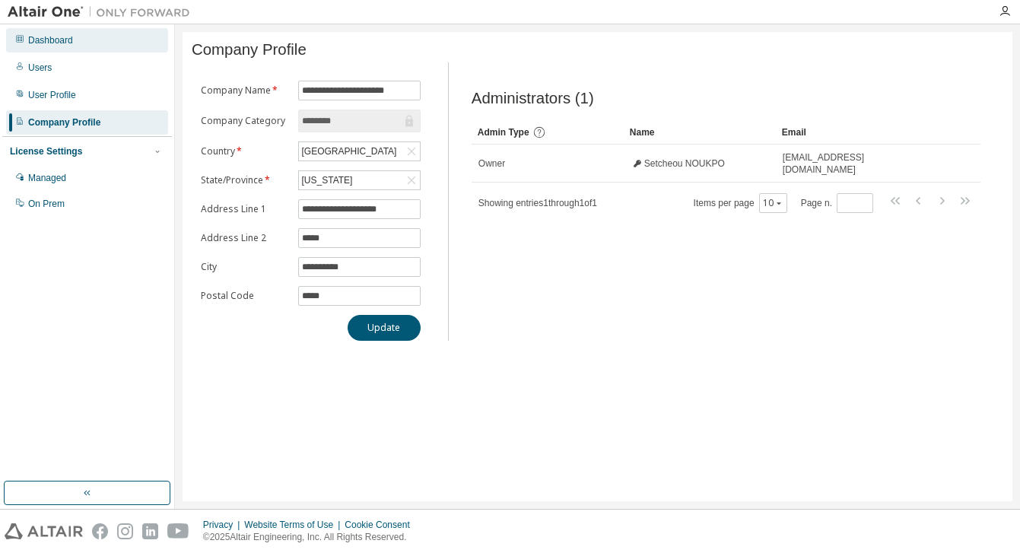
click at [65, 44] on div "Dashboard" at bounding box center [50, 40] width 45 height 12
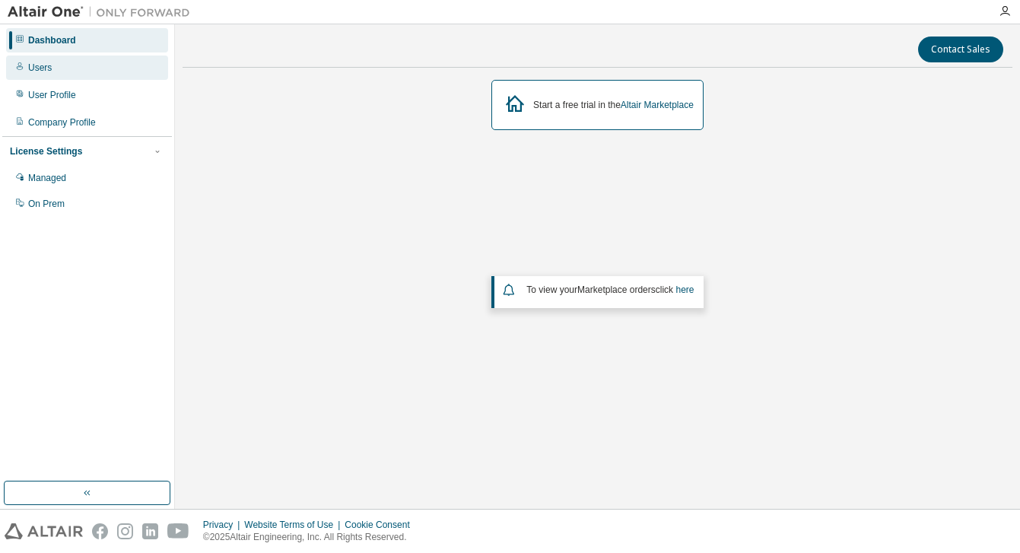
click at [46, 66] on div "Users" at bounding box center [40, 68] width 24 height 12
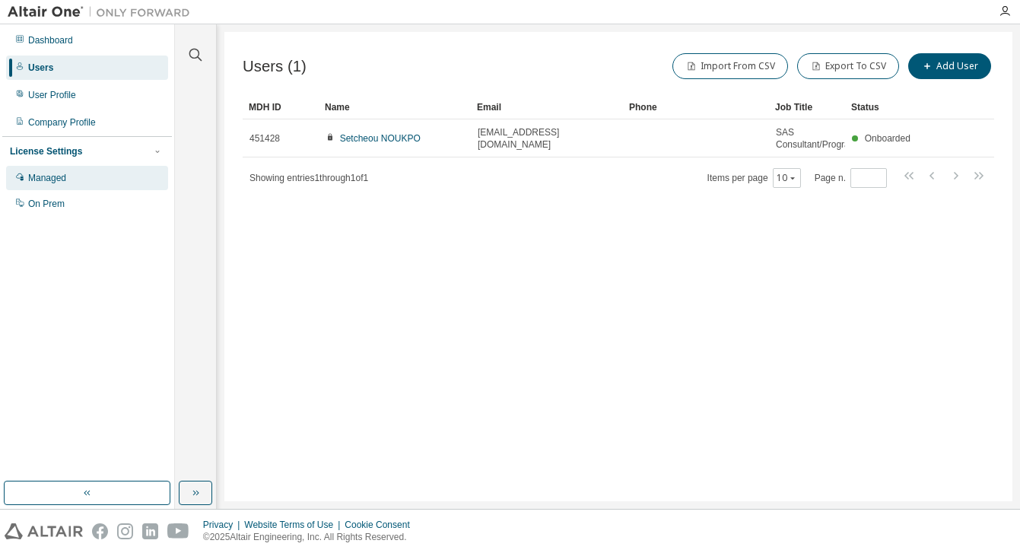
click at [48, 179] on div "Managed" at bounding box center [47, 178] width 38 height 12
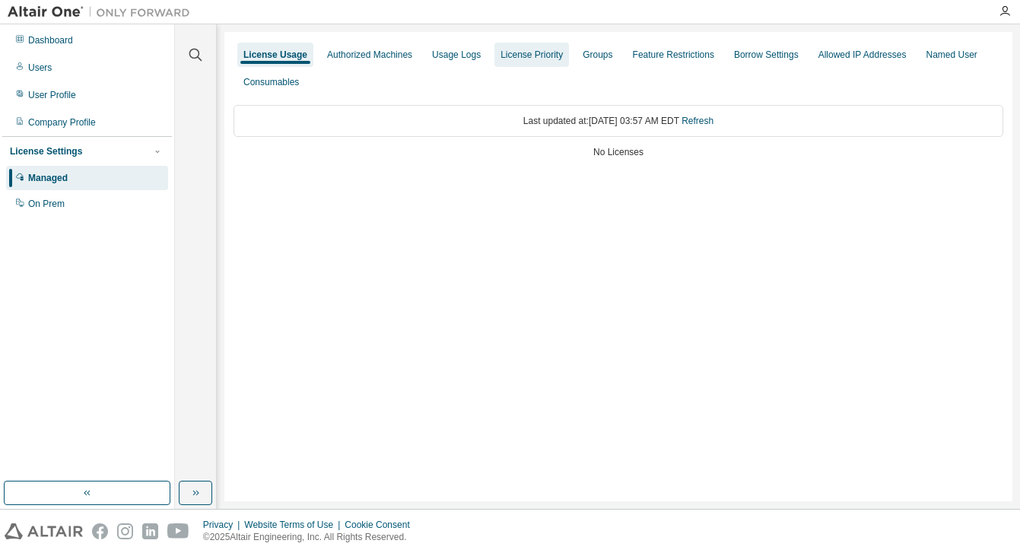
click at [545, 56] on div "License Priority" at bounding box center [531, 55] width 62 height 12
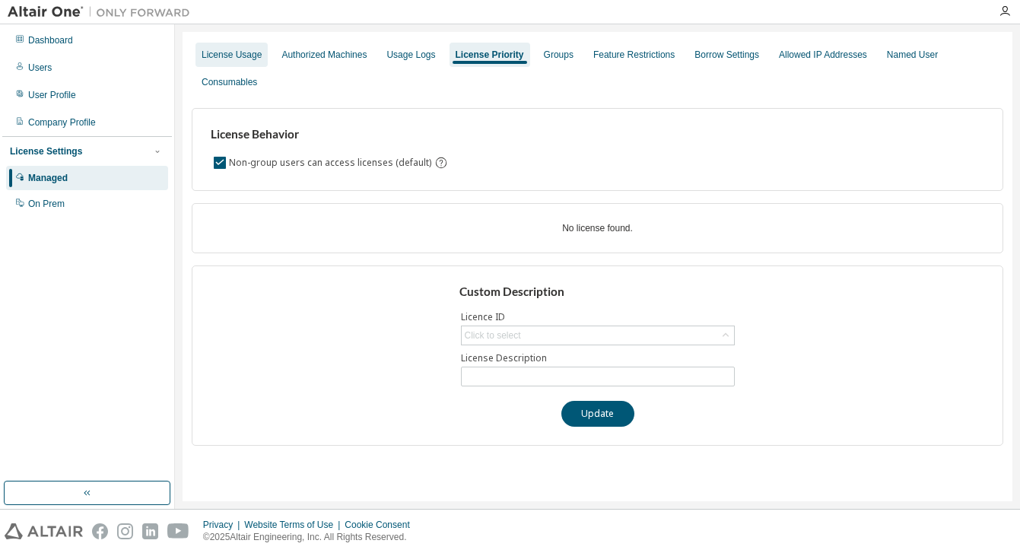
click at [262, 50] on div "License Usage" at bounding box center [231, 55] width 60 height 12
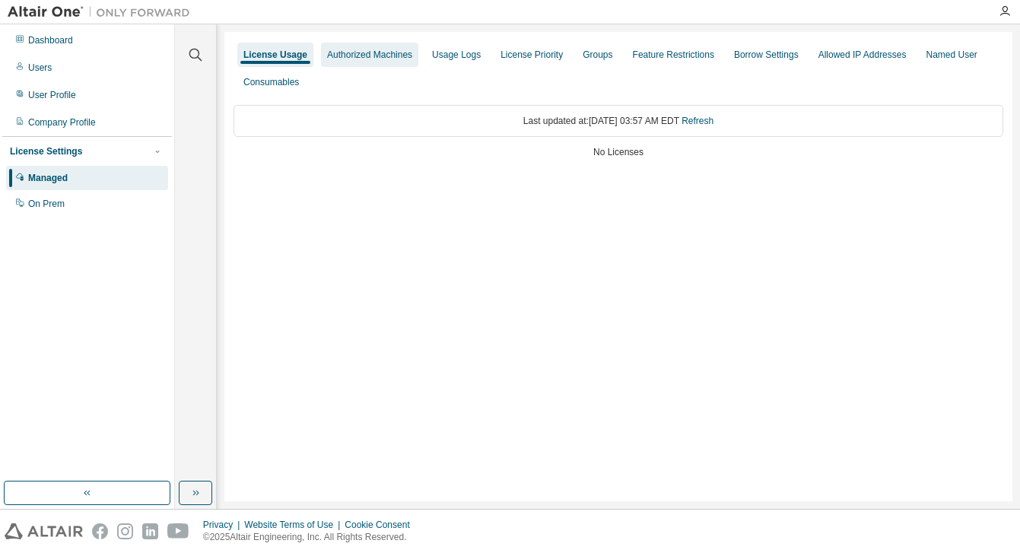
click at [377, 59] on div "Authorized Machines" at bounding box center [369, 55] width 85 height 12
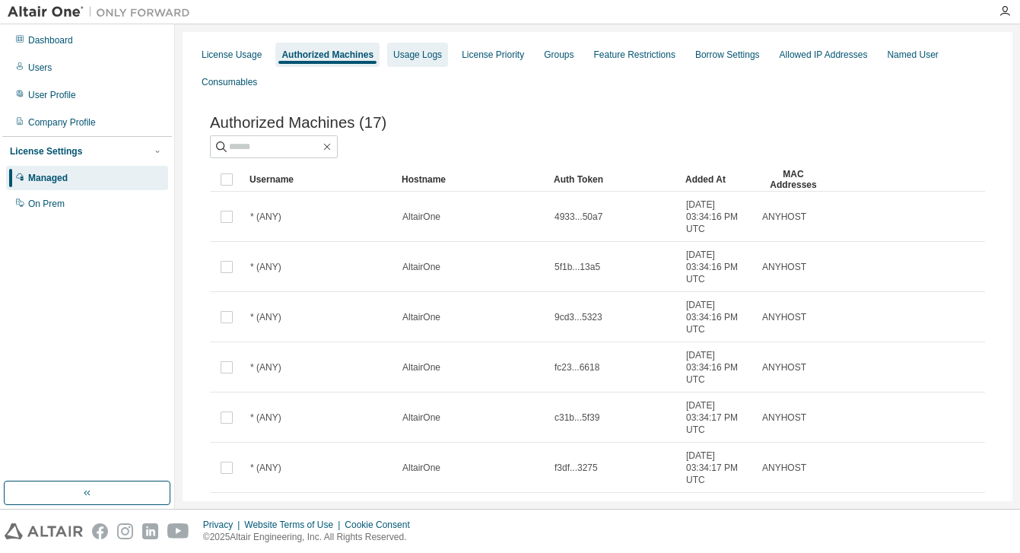
click at [423, 59] on div "Usage Logs" at bounding box center [417, 55] width 49 height 12
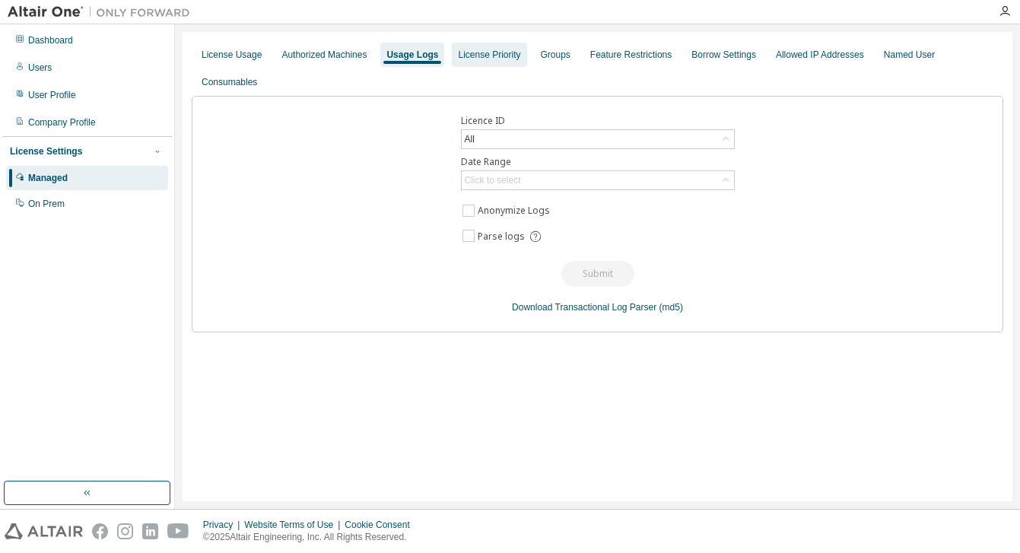
click at [503, 55] on div "License Priority" at bounding box center [489, 55] width 62 height 12
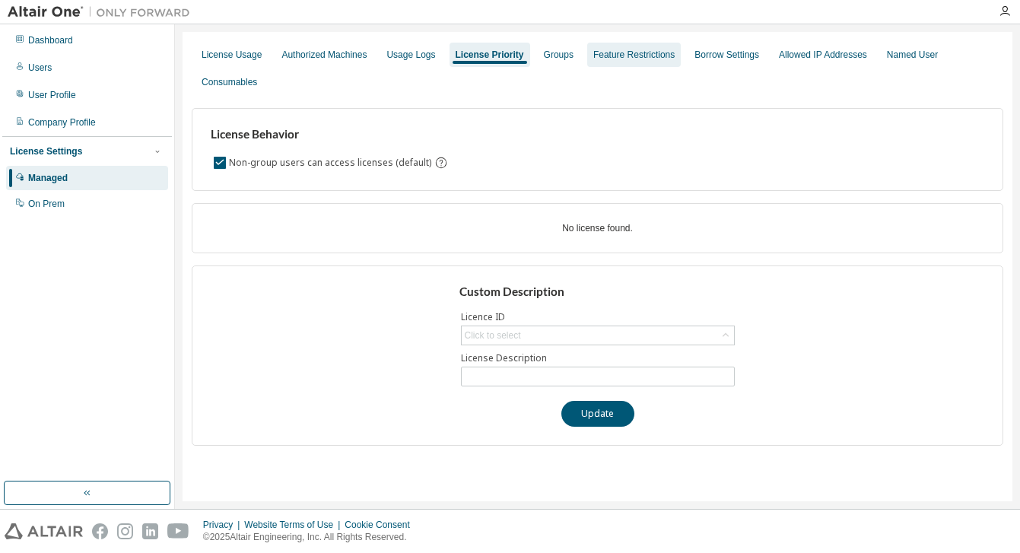
click at [628, 62] on div "Feature Restrictions" at bounding box center [634, 55] width 94 height 24
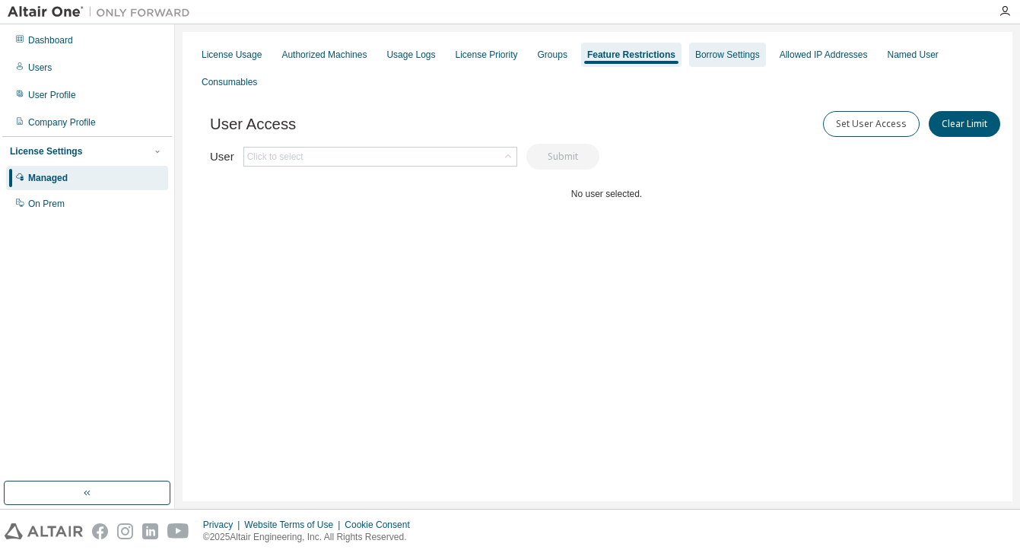
click at [731, 59] on div "Borrow Settings" at bounding box center [727, 55] width 65 height 12
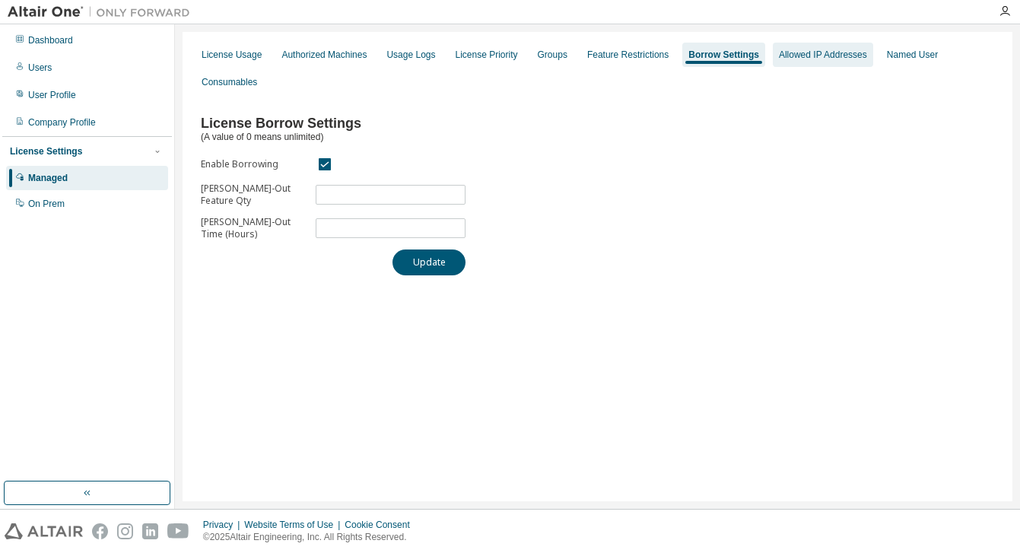
click at [820, 58] on div "Allowed IP Addresses" at bounding box center [823, 55] width 88 height 12
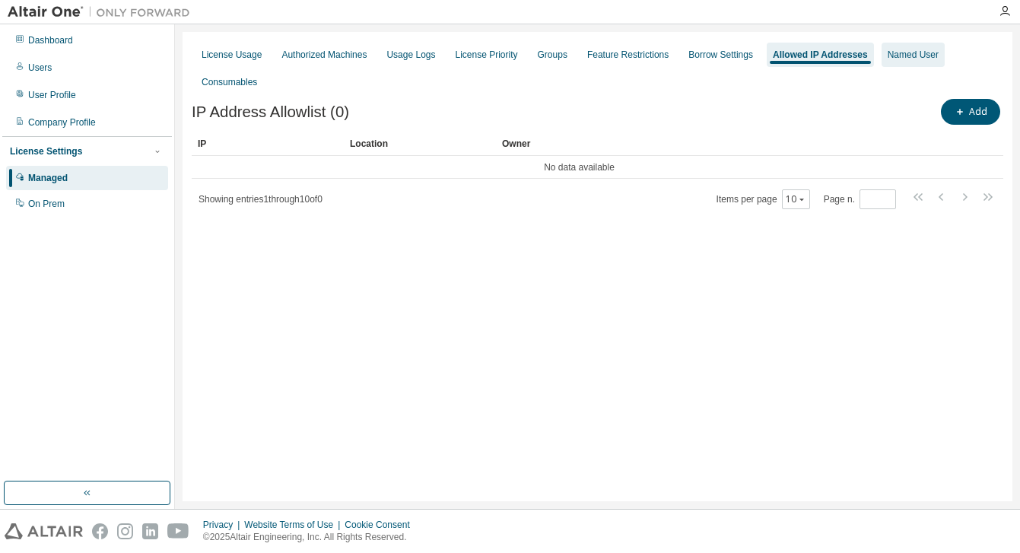
click at [928, 56] on div "Named User" at bounding box center [912, 55] width 51 height 12
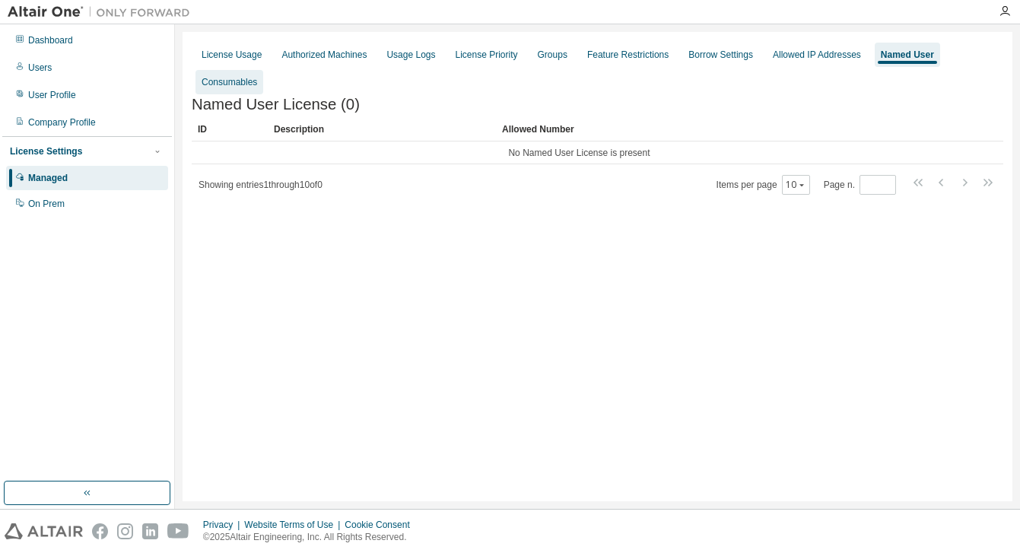
click at [224, 81] on div "Consumables" at bounding box center [229, 82] width 56 height 12
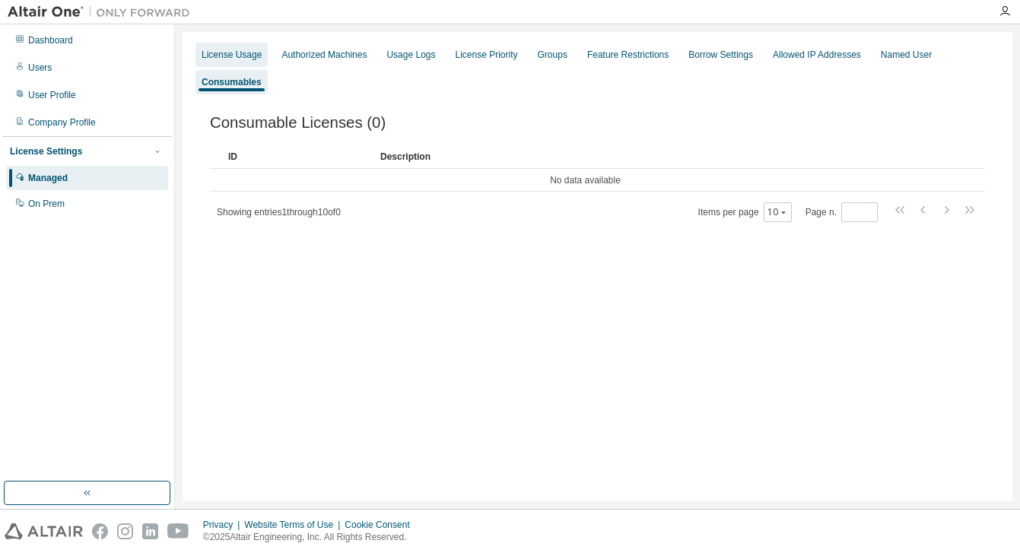
click at [223, 49] on div "License Usage" at bounding box center [231, 55] width 60 height 12
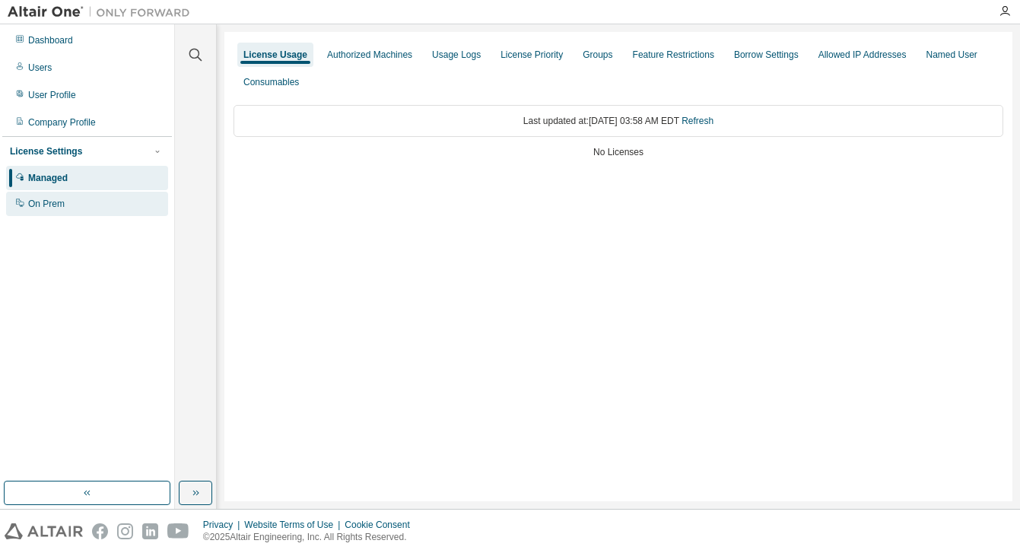
click at [33, 205] on div "On Prem" at bounding box center [46, 204] width 36 height 12
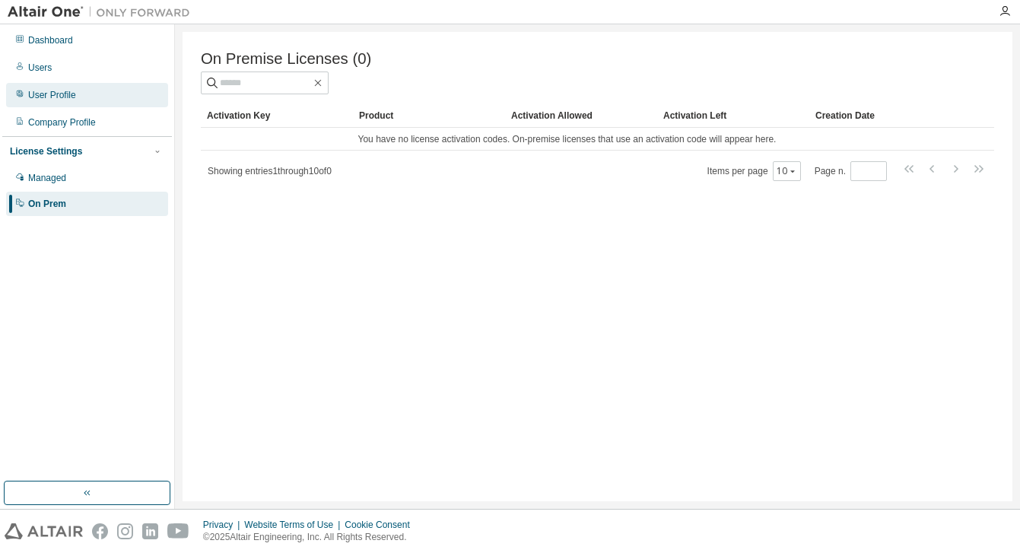
click at [46, 93] on div "User Profile" at bounding box center [52, 95] width 48 height 12
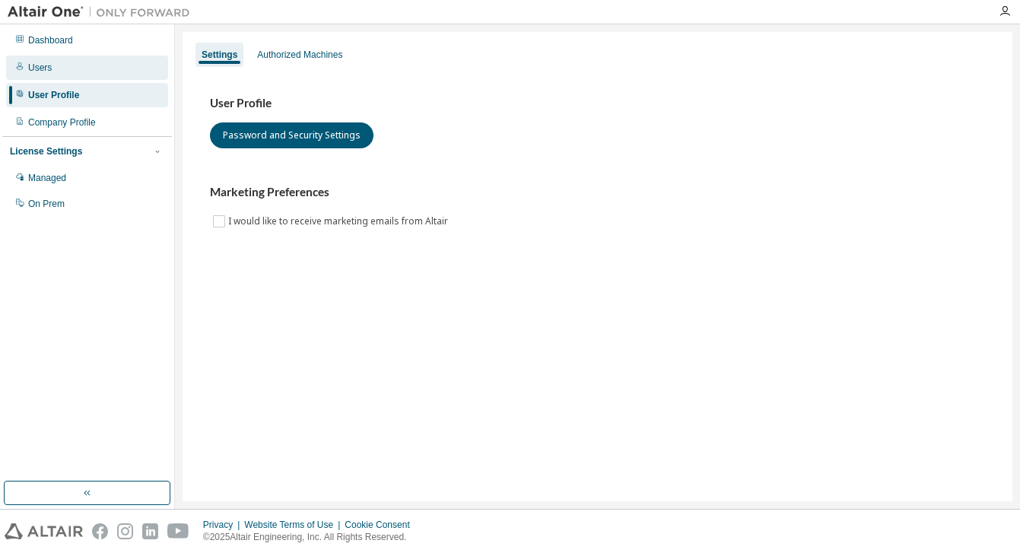
click at [49, 70] on div "Users" at bounding box center [40, 68] width 24 height 12
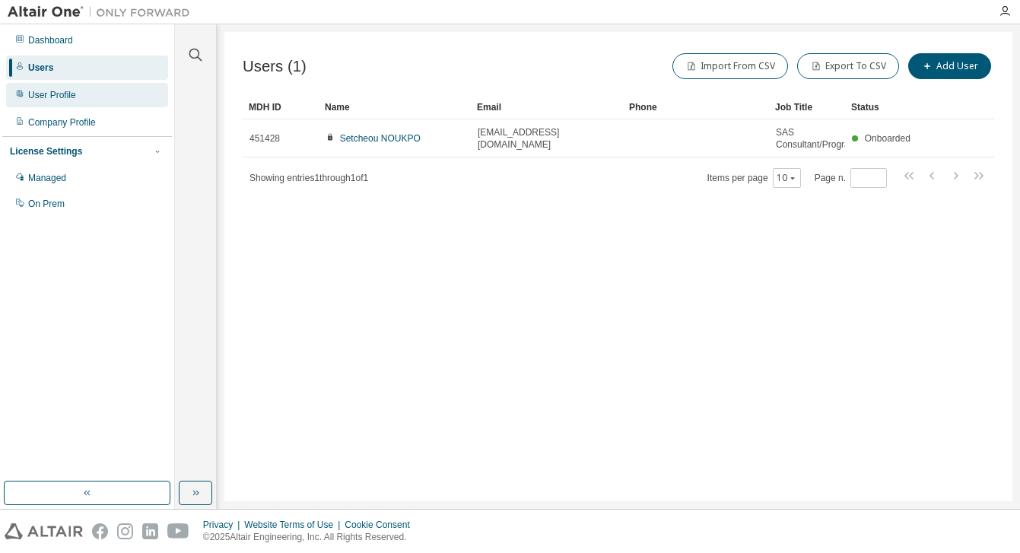
click at [62, 93] on div "User Profile" at bounding box center [52, 95] width 48 height 12
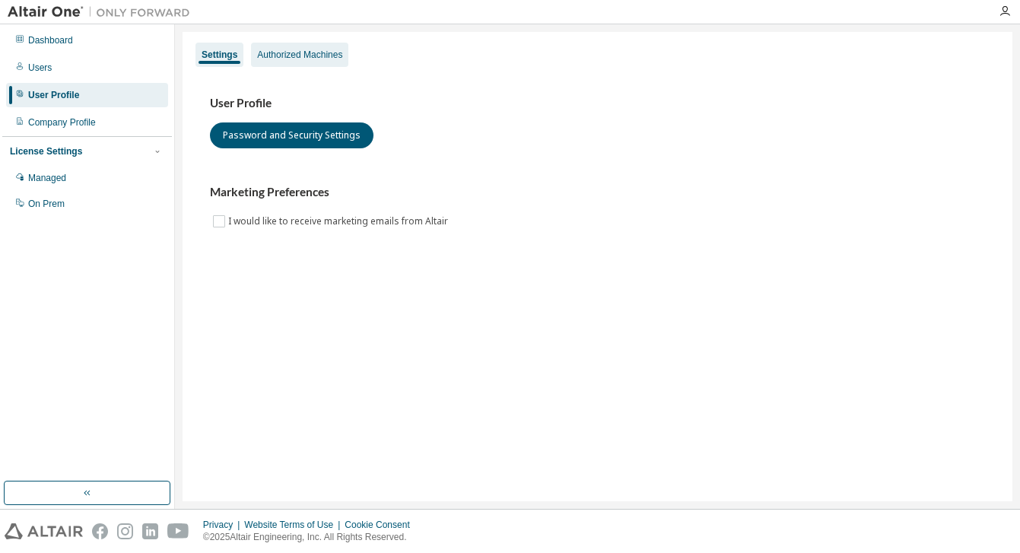
click at [310, 52] on div "Authorized Machines" at bounding box center [299, 55] width 85 height 12
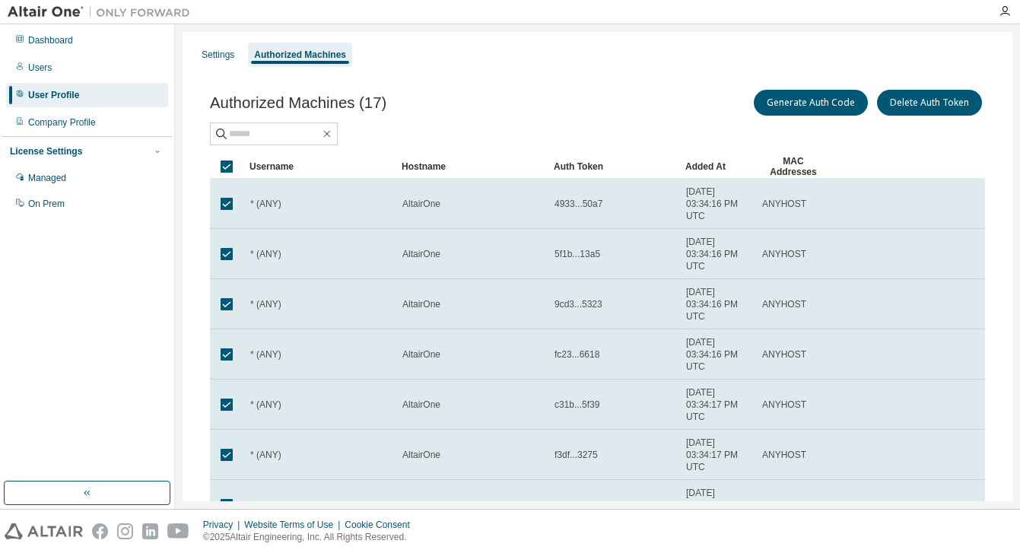
scroll to position [259, 0]
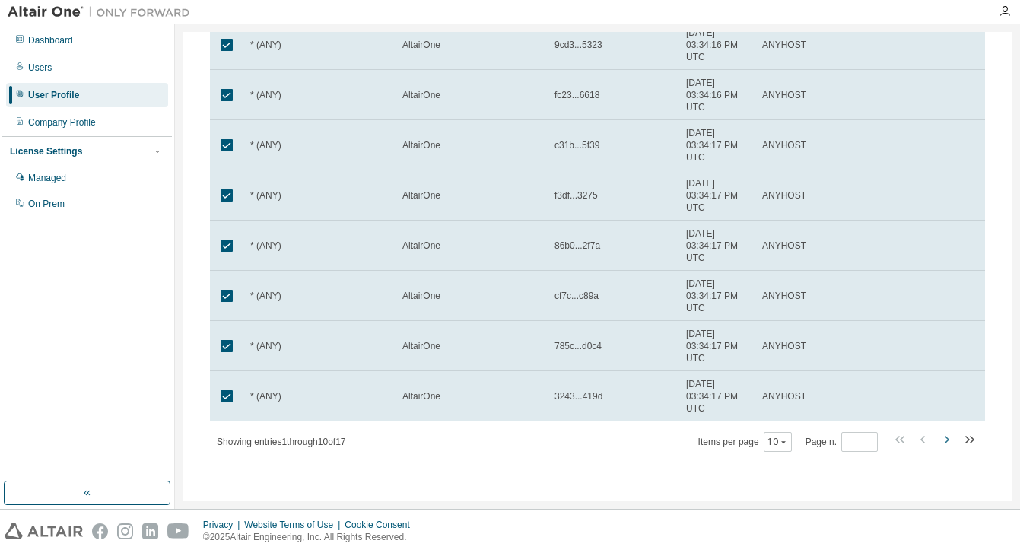
click at [940, 435] on icon "button" at bounding box center [946, 439] width 18 height 18
type input "*"
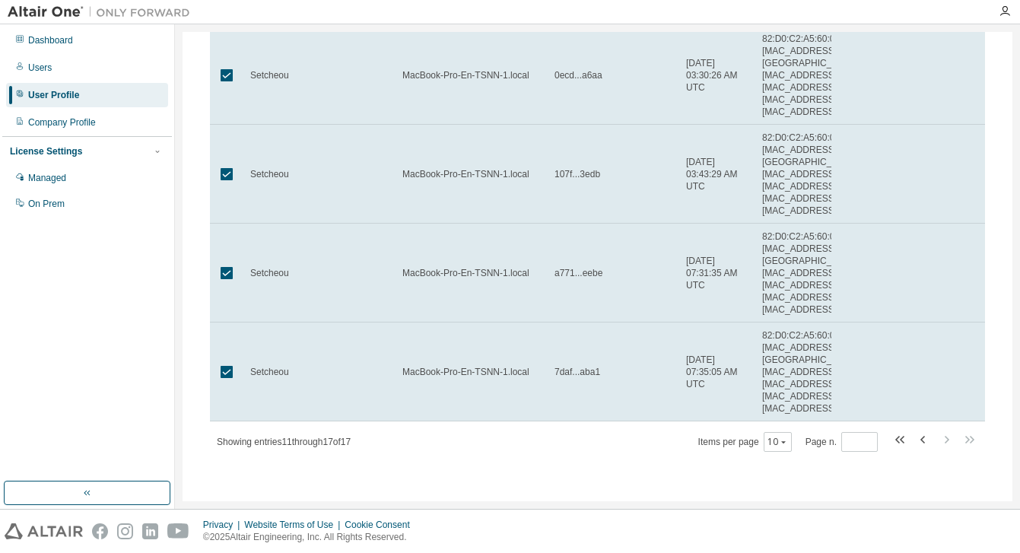
scroll to position [773, 0]
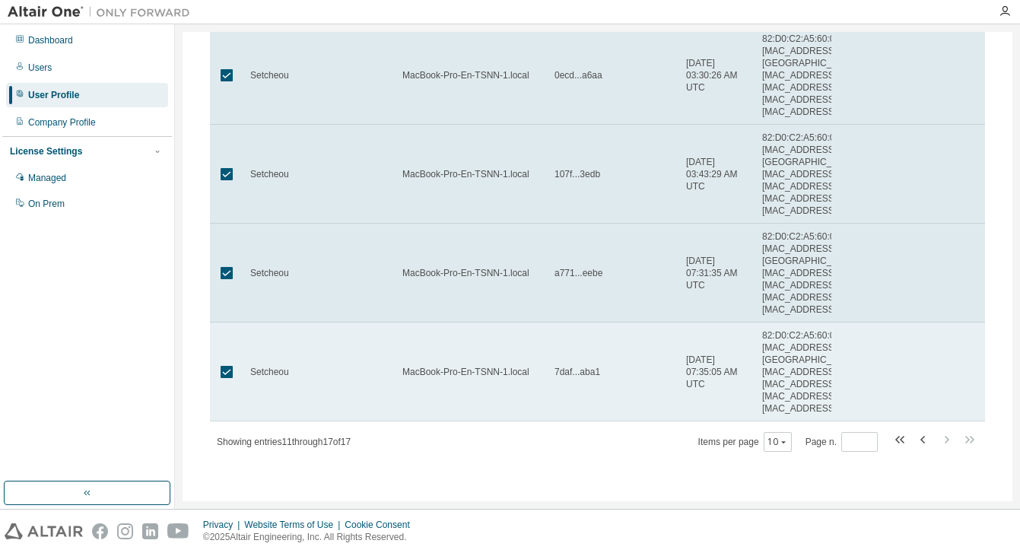
click at [533, 361] on td "MacBook-Pro-En-TSNN-1.local" at bounding box center [471, 371] width 152 height 99
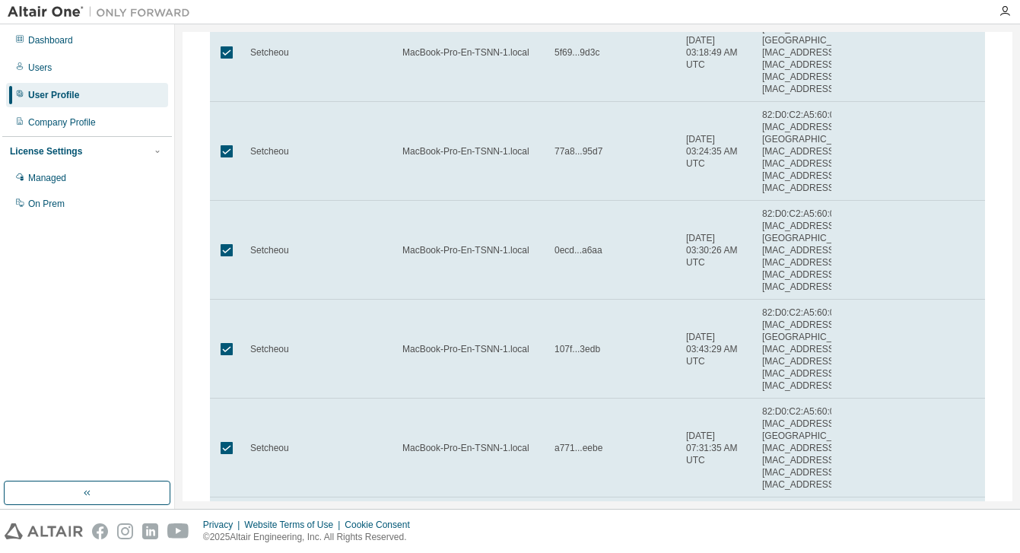
scroll to position [0, 0]
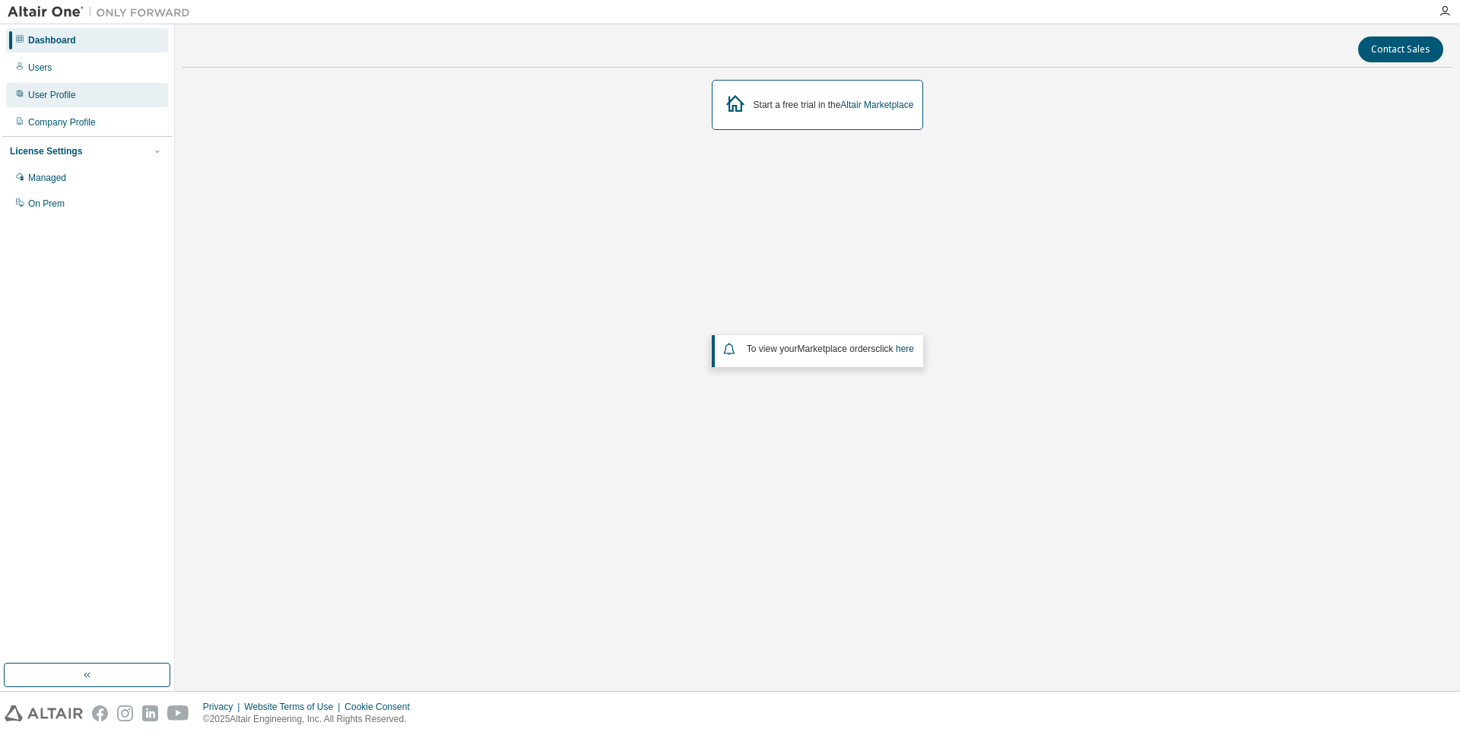
click at [47, 94] on div "User Profile" at bounding box center [52, 95] width 48 height 12
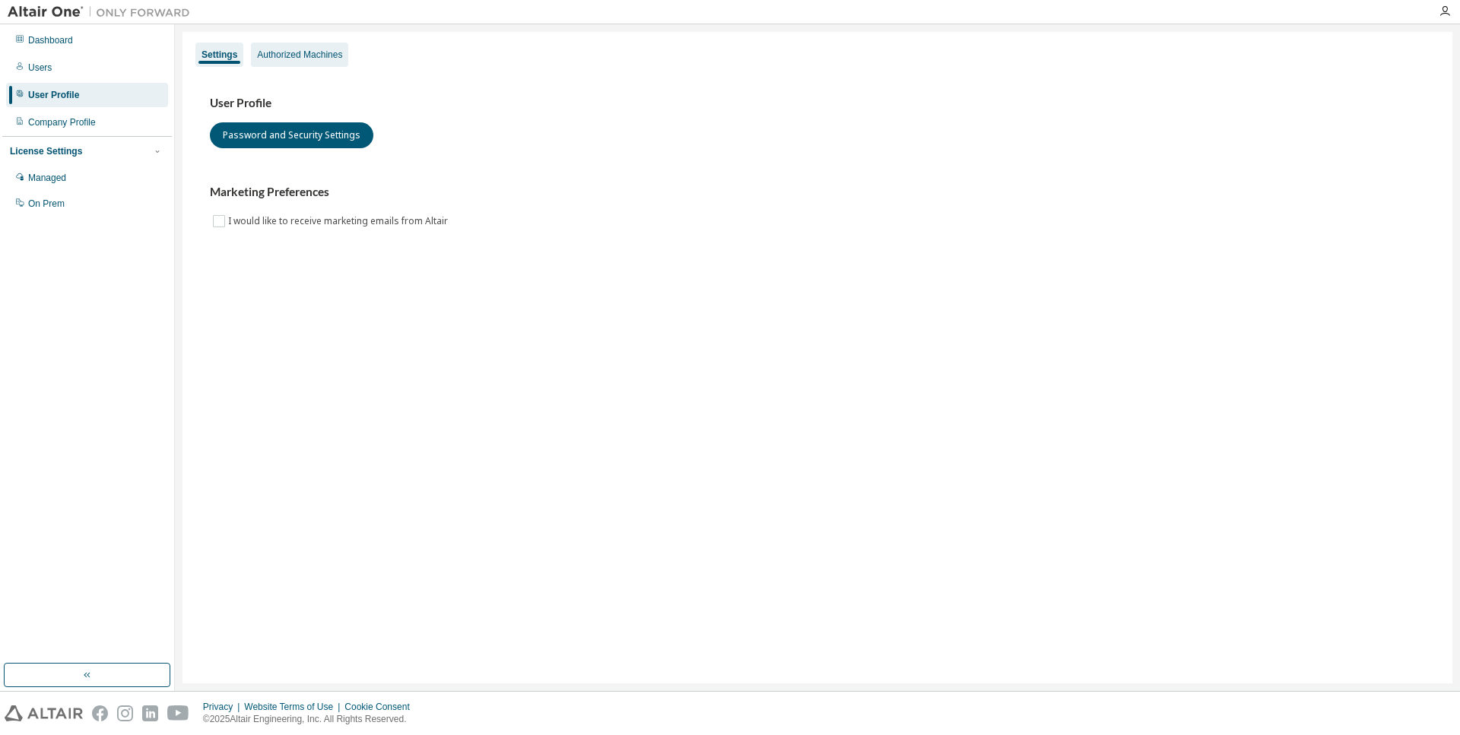
click at [308, 54] on div "Authorized Machines" at bounding box center [299, 55] width 85 height 12
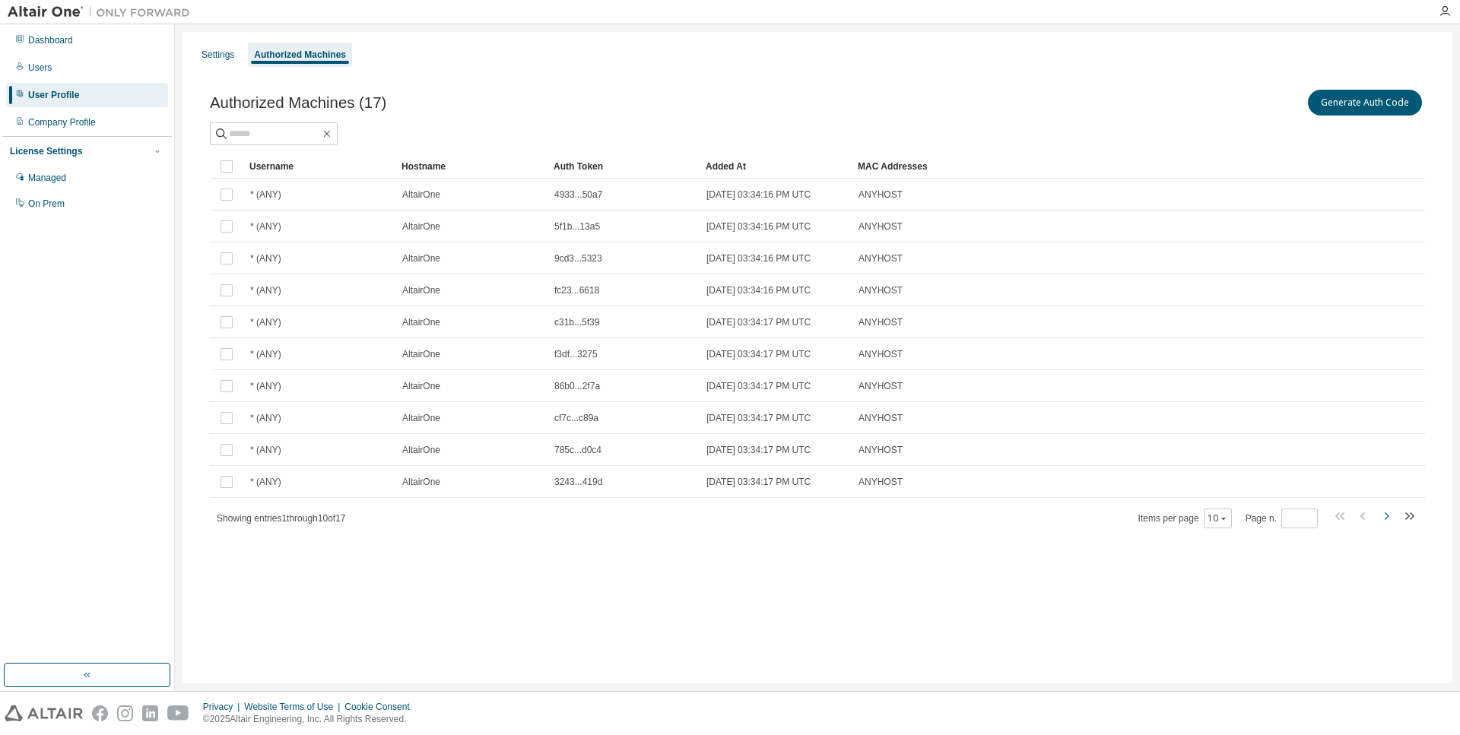
click at [1388, 518] on icon "button" at bounding box center [1386, 516] width 5 height 8
type input "*"
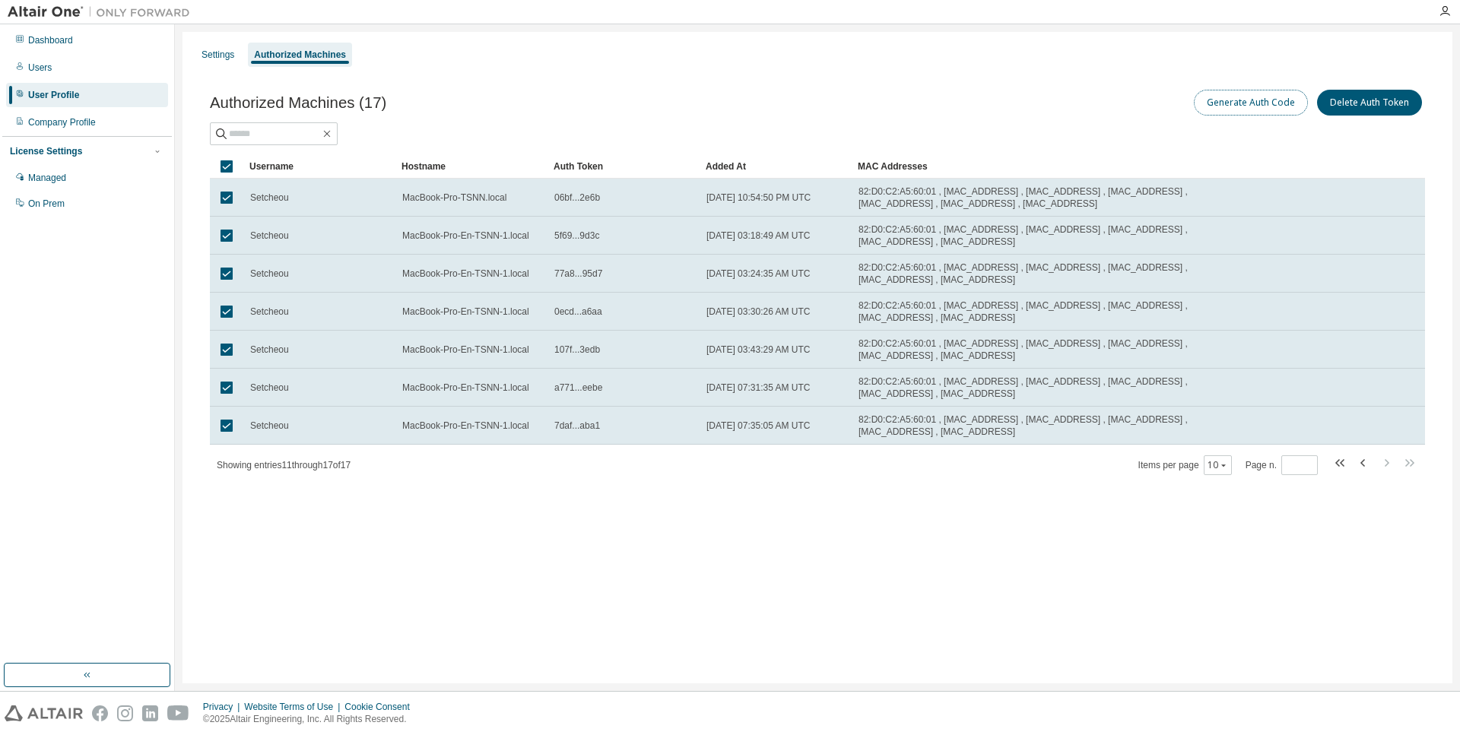
click at [1226, 106] on button "Generate Auth Code" at bounding box center [1251, 103] width 114 height 26
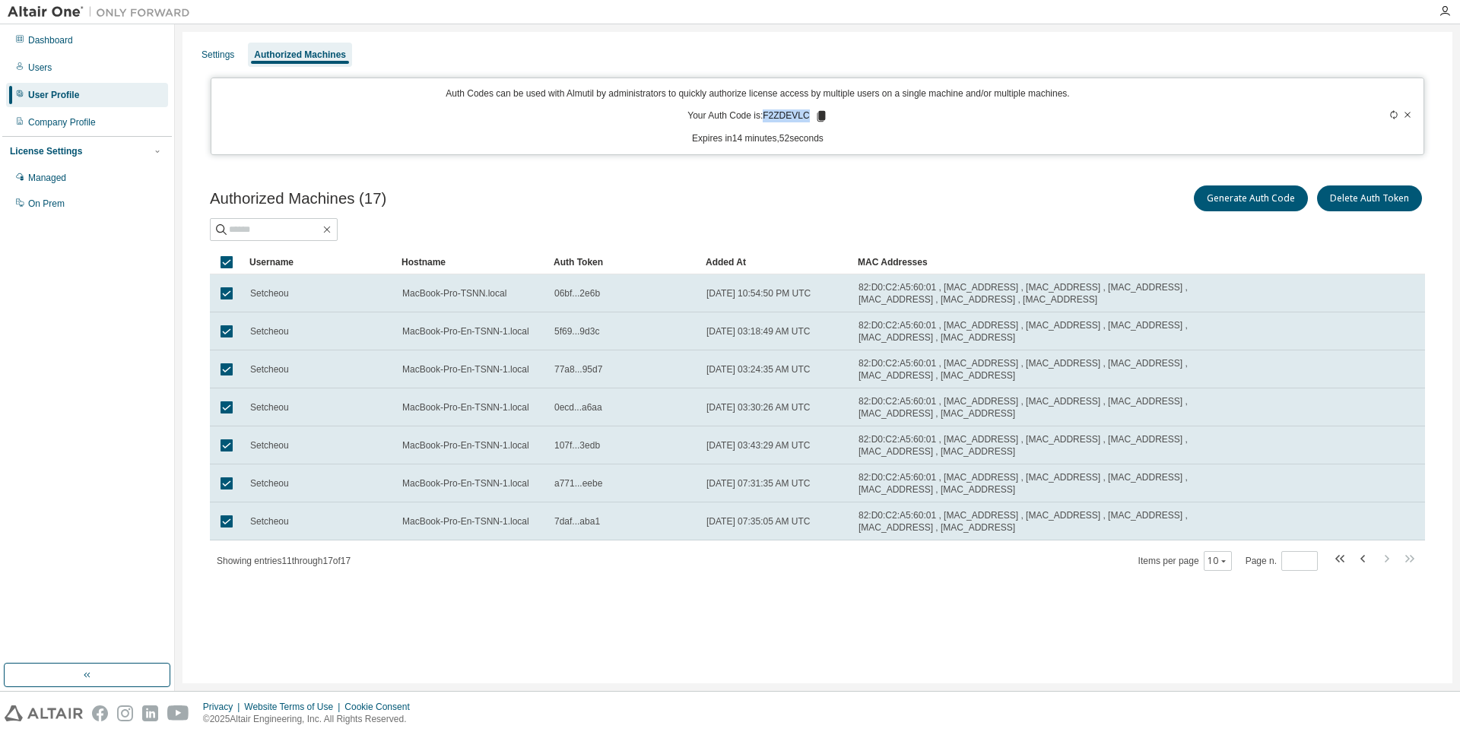
drag, startPoint x: 768, startPoint y: 115, endPoint x: 810, endPoint y: 116, distance: 42.6
click at [810, 116] on p "Your Auth Code is: F2ZDEVLC" at bounding box center [757, 116] width 140 height 14
copy p "F2ZDEVLC"
